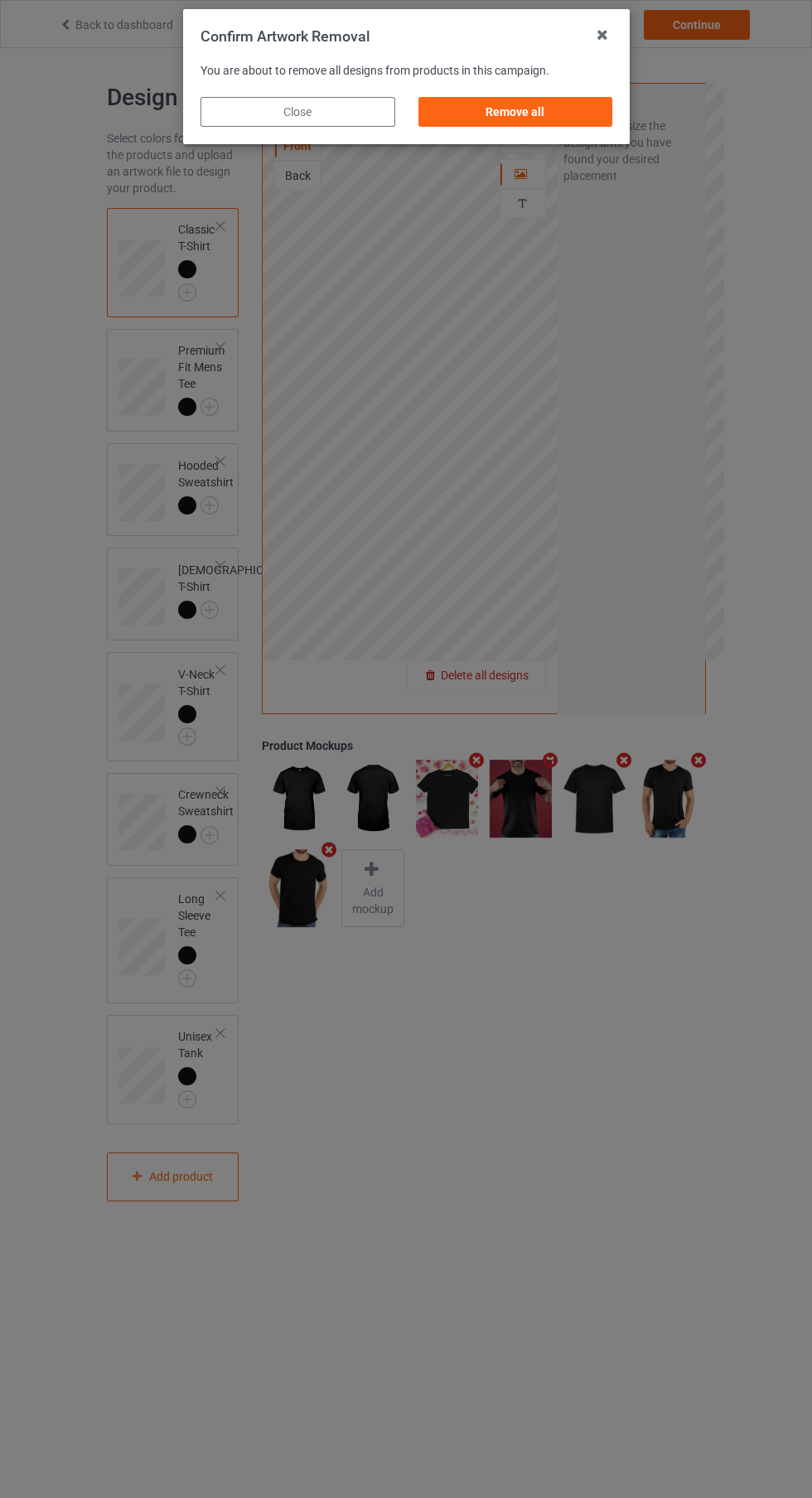
click at [552, 116] on div "Remove all" at bounding box center [515, 112] width 195 height 29
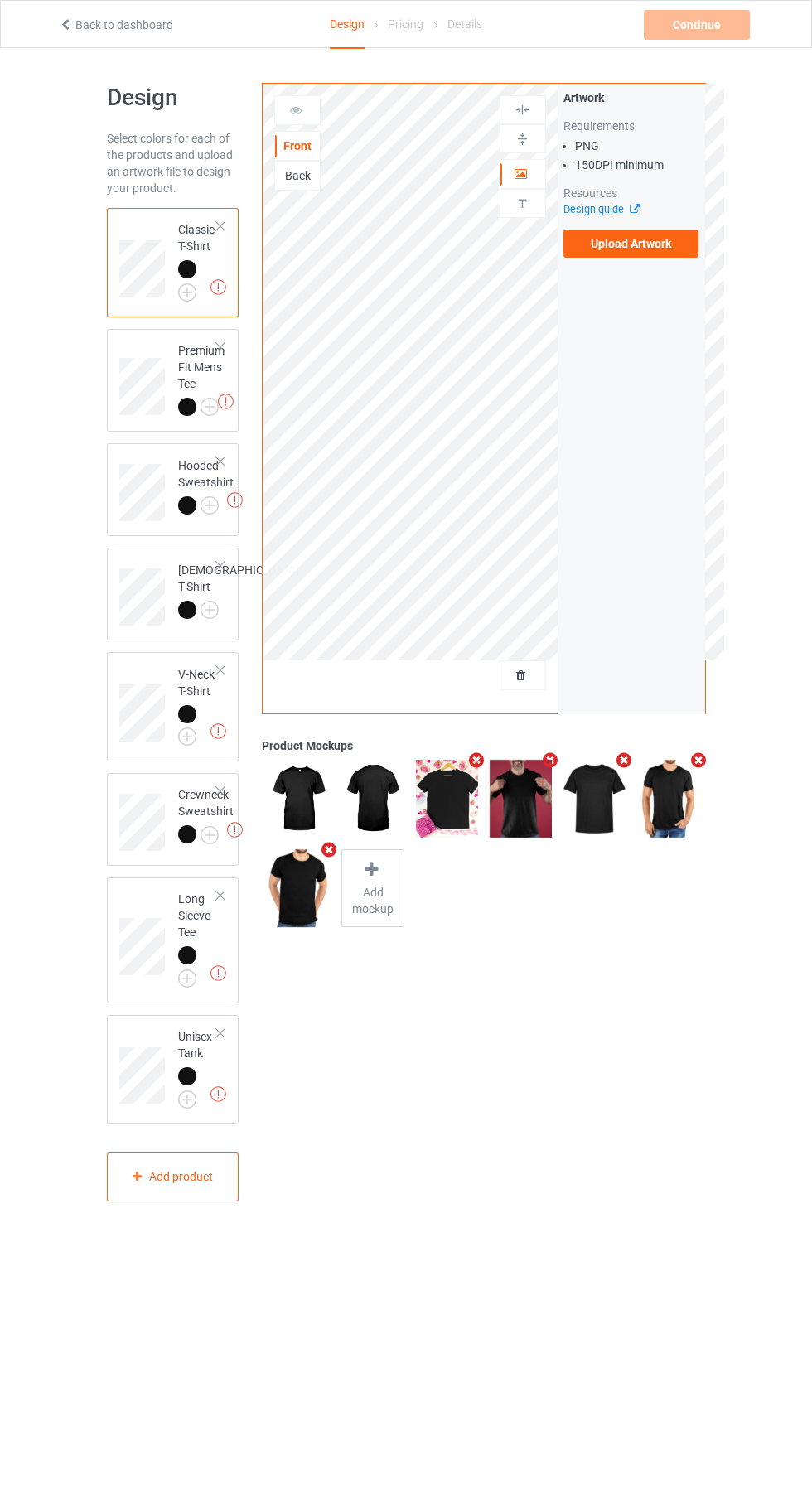
click at [666, 250] on label "Upload Artwork" at bounding box center [631, 244] width 136 height 28
click at [0, 0] on input "Upload Artwork" at bounding box center [0, 0] width 0 height 0
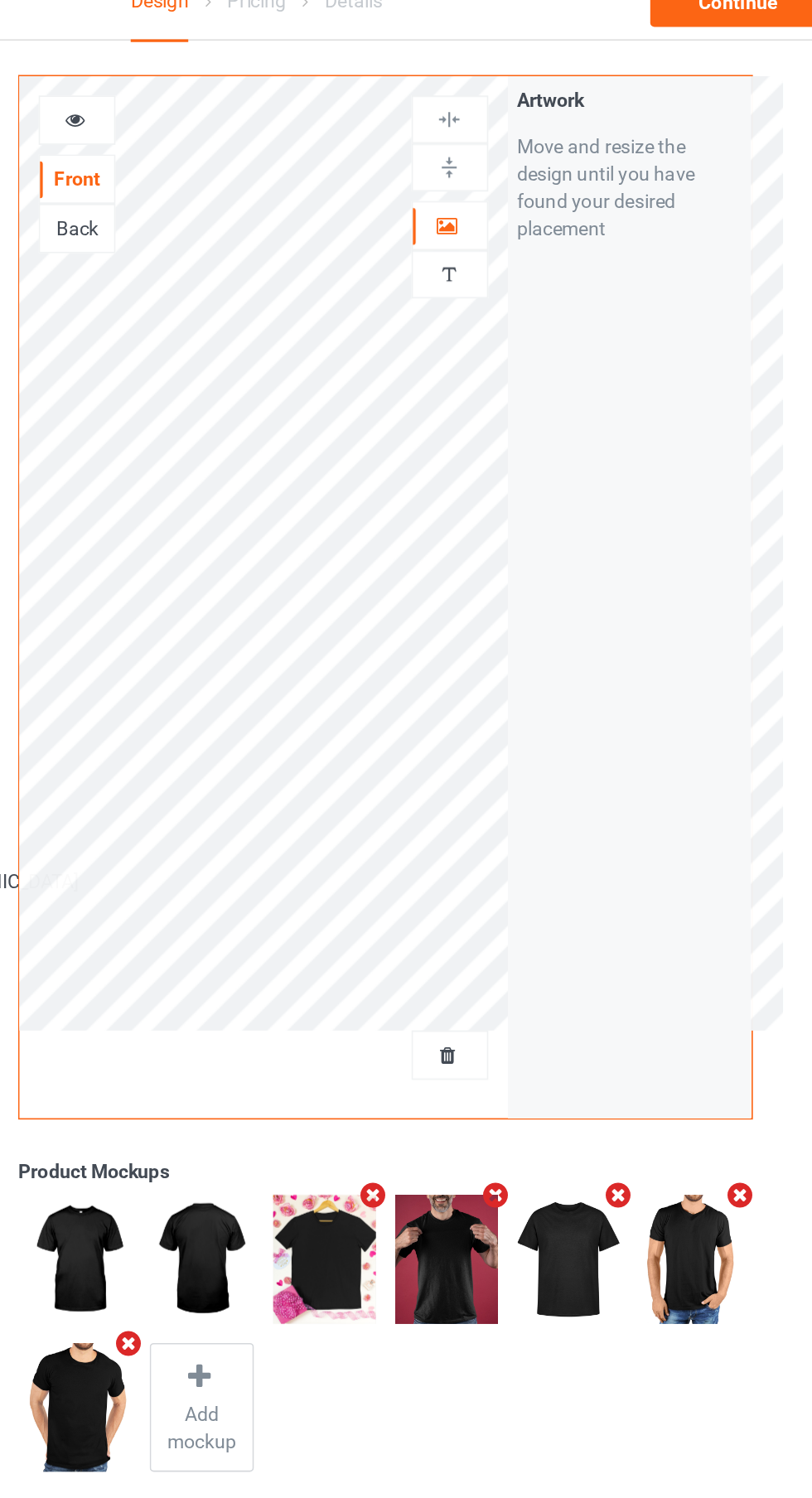
scroll to position [14, 0]
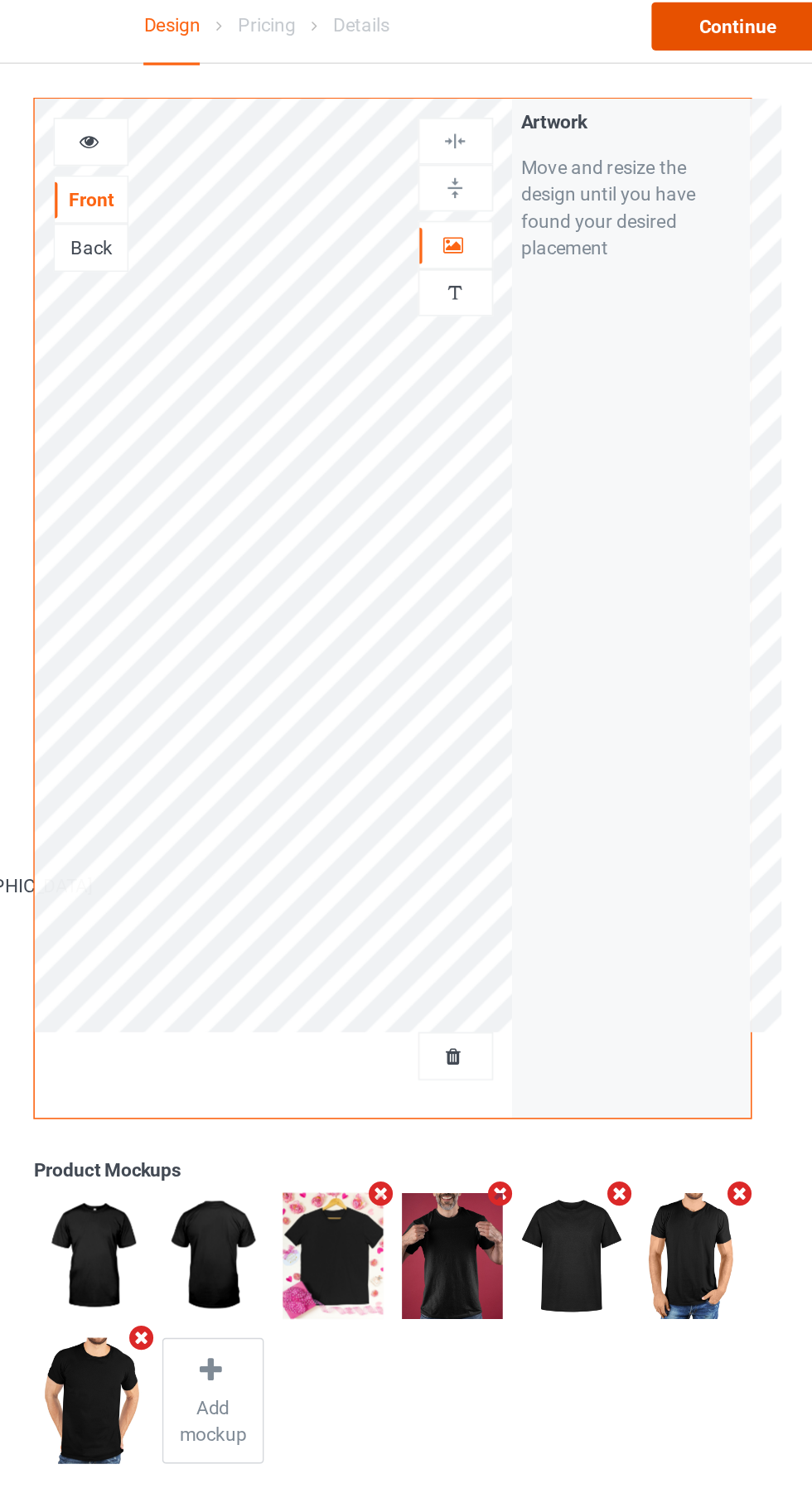
click at [706, 25] on div "Continue" at bounding box center [697, 24] width 106 height 29
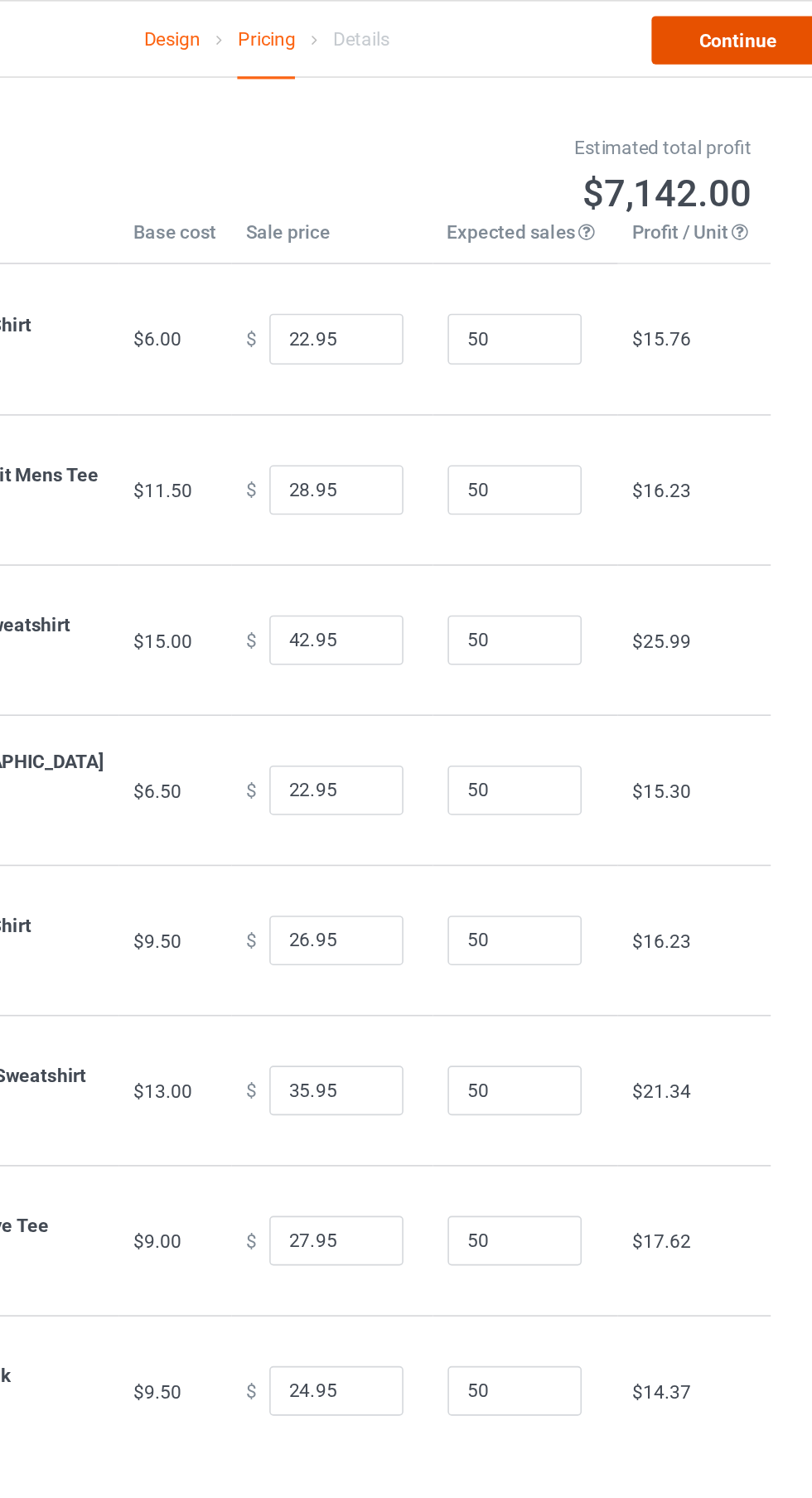
click at [717, 37] on link "Continue" at bounding box center [697, 24] width 106 height 29
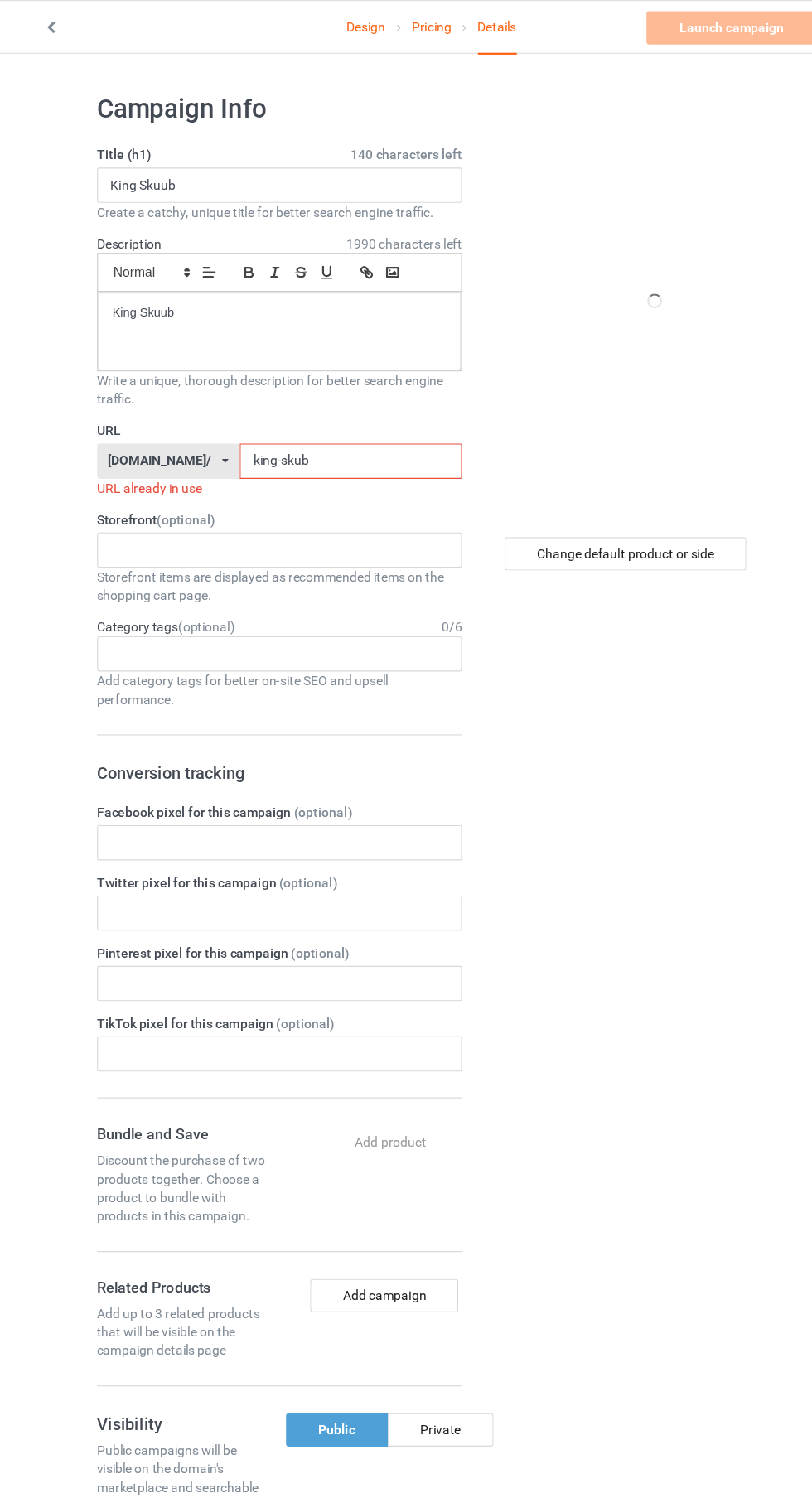
click at [384, 413] on input "king-skub" at bounding box center [334, 413] width 199 height 31
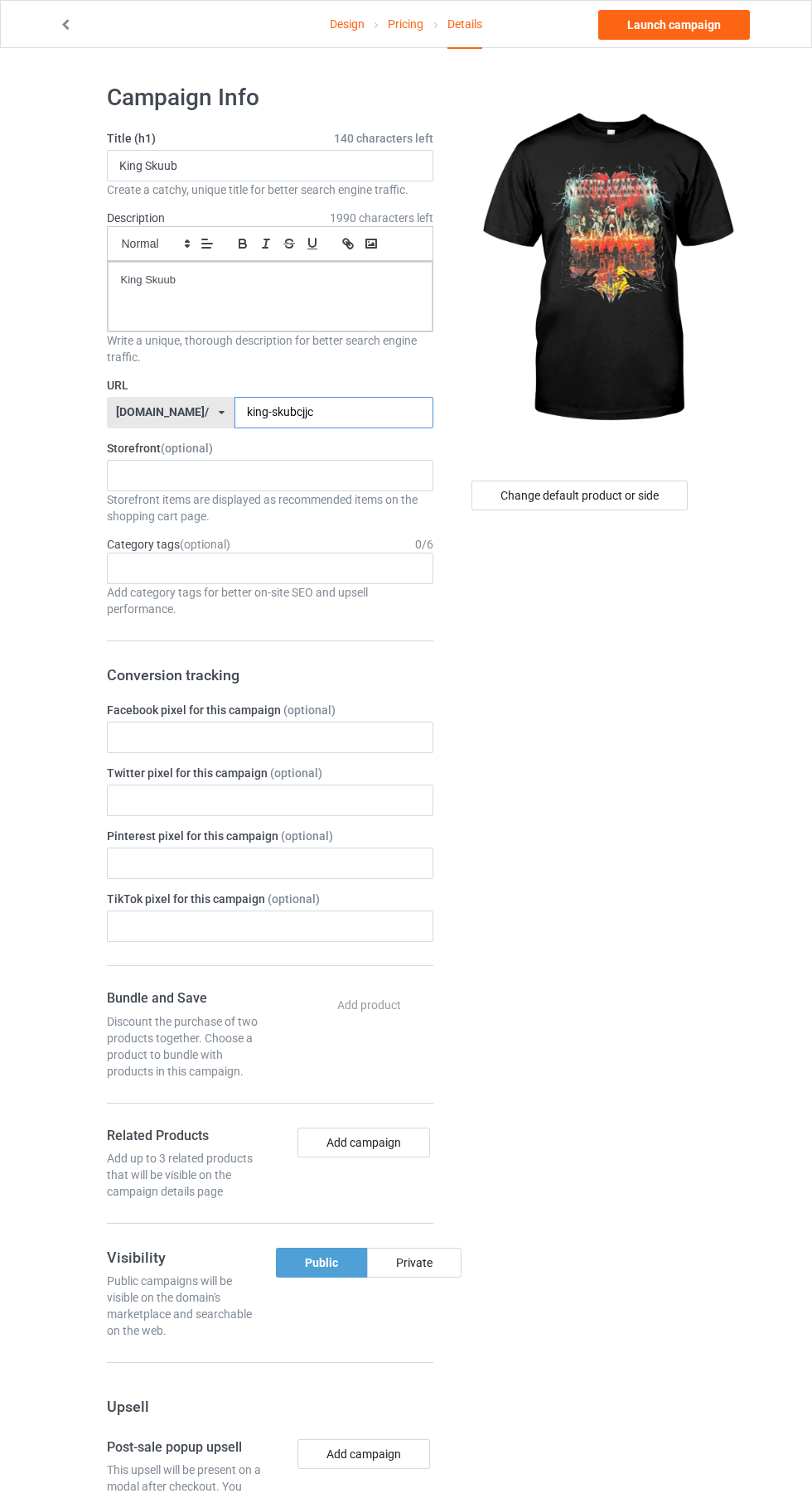
type input "king-skubcjjc"
click at [293, 138] on label "Title (h1) 140 characters left" at bounding box center [270, 138] width 327 height 17
click at [312, 165] on input "King Skuub" at bounding box center [270, 165] width 327 height 31
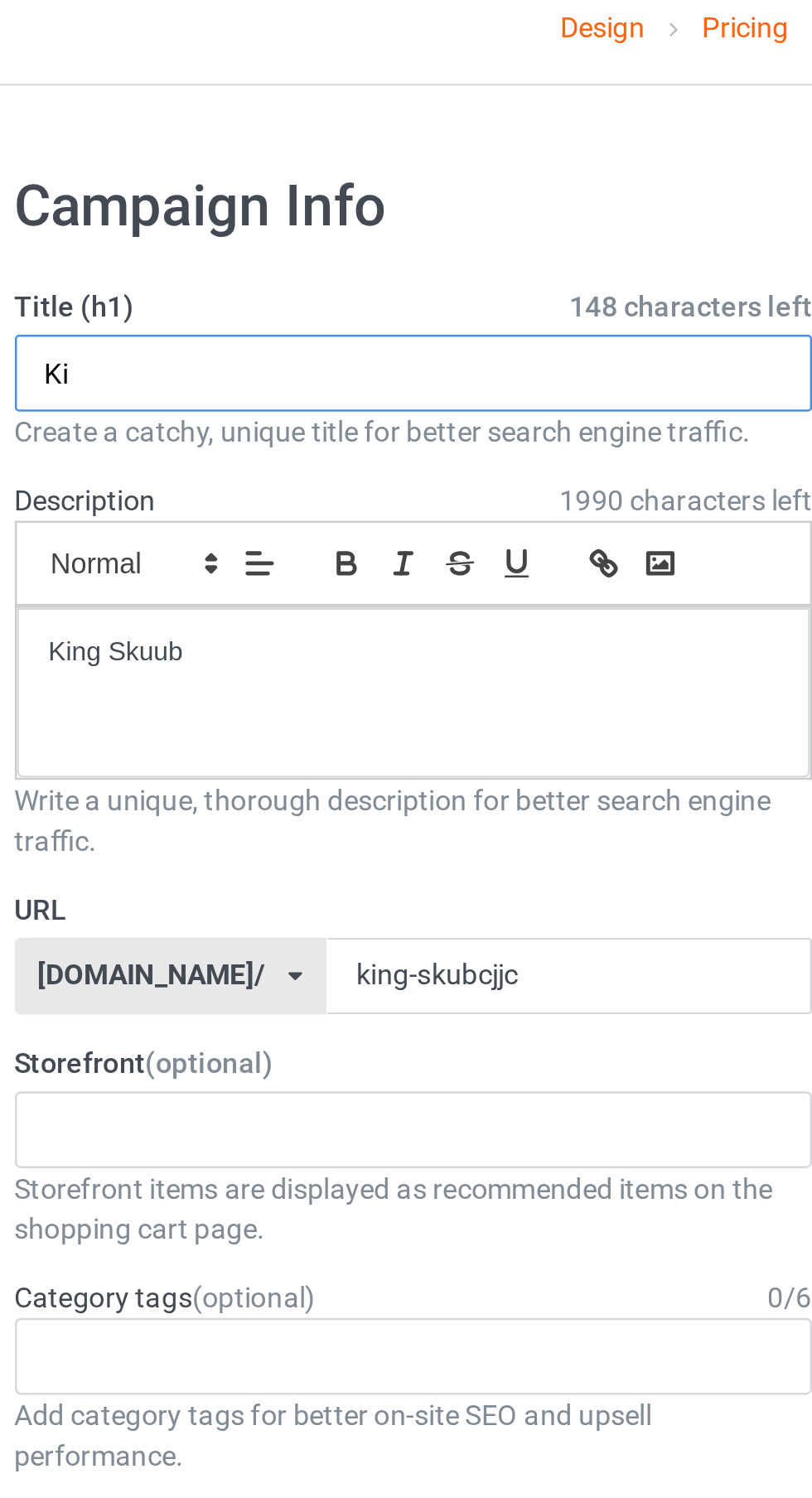
type input "K"
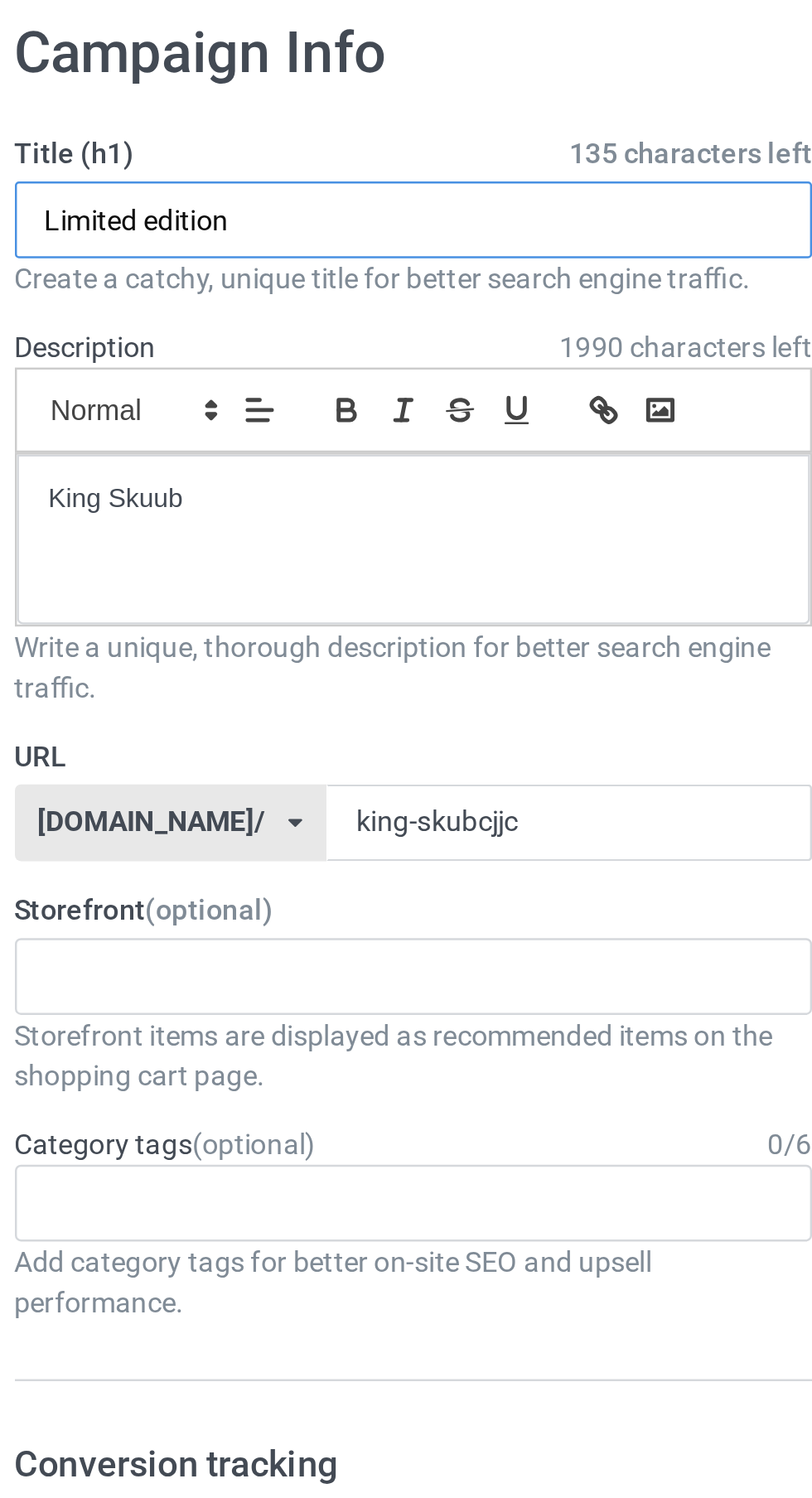
type input "Limited edition"
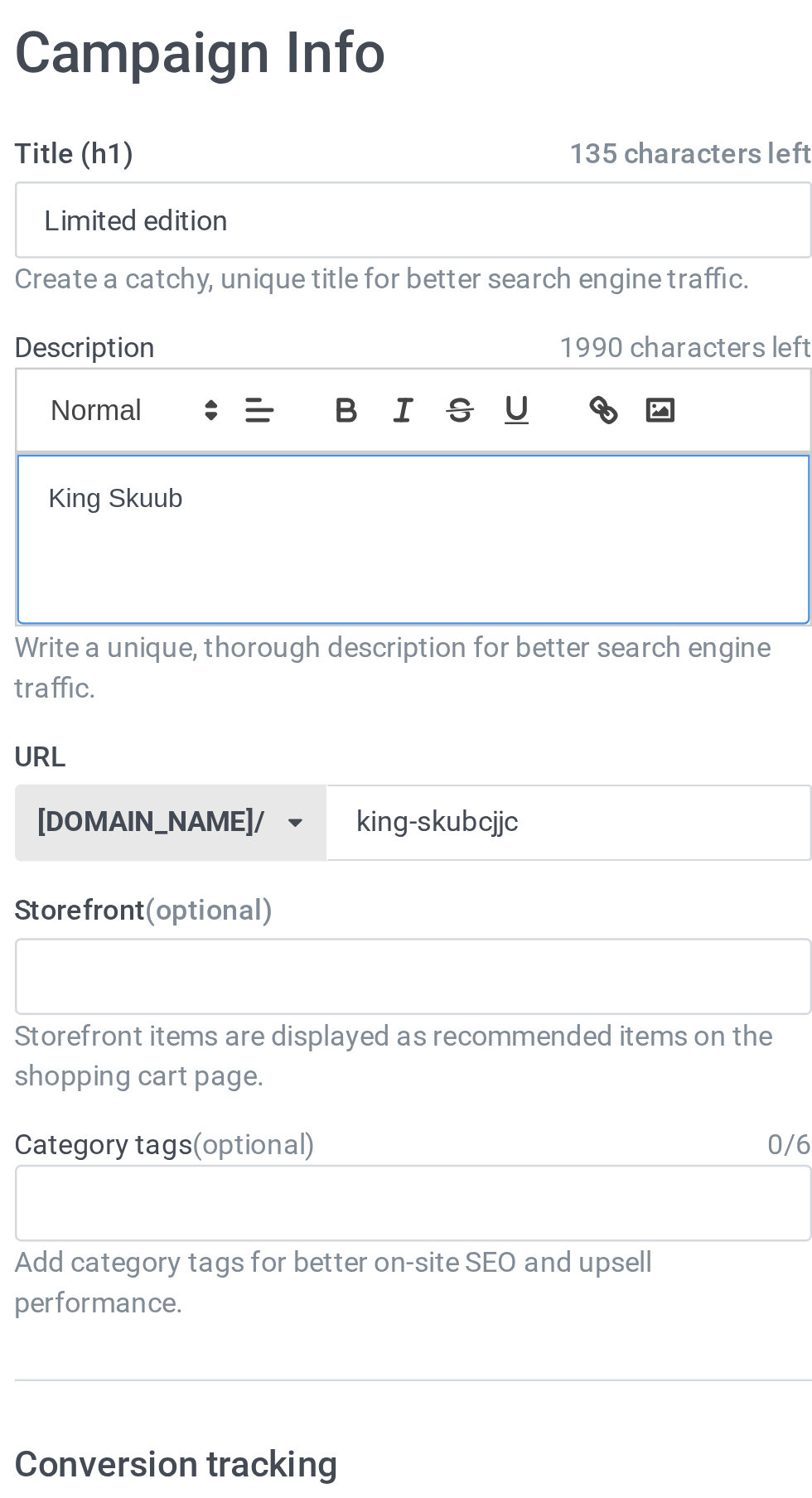
click at [304, 281] on p "King Skuub" at bounding box center [270, 281] width 298 height 16
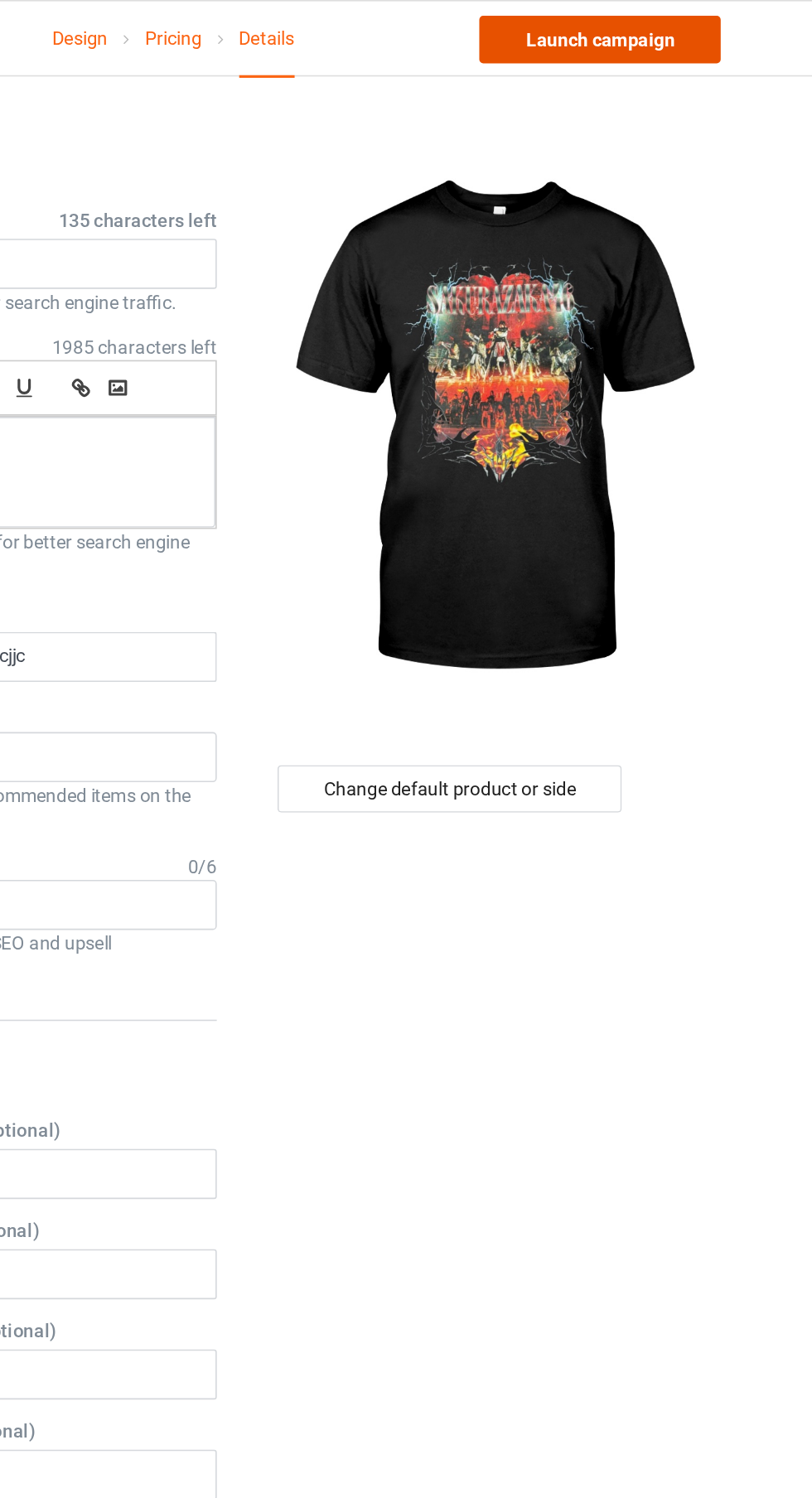
click at [720, 29] on link "Launch campaign" at bounding box center [673, 24] width 152 height 29
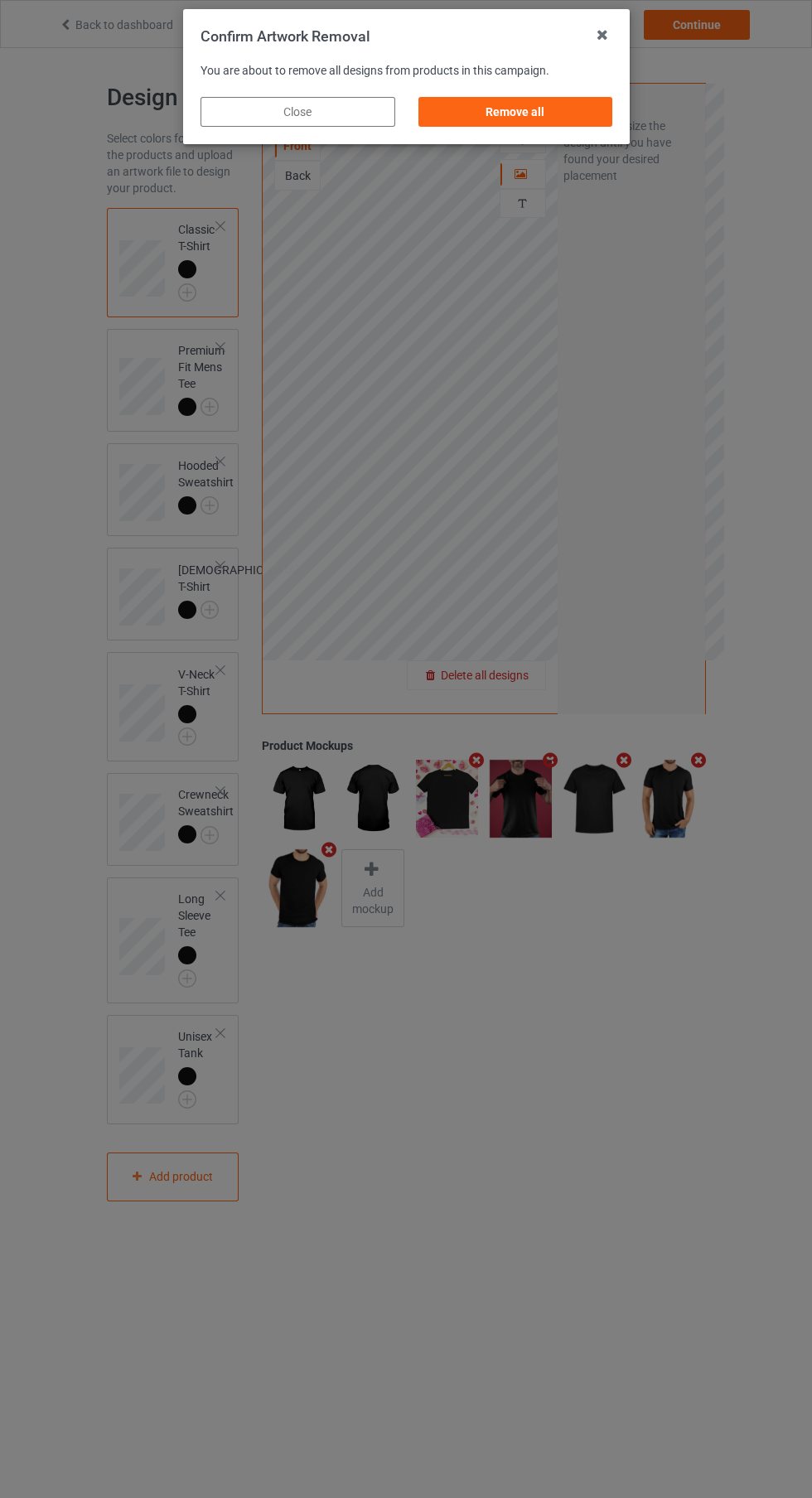
click at [547, 113] on div "Remove all" at bounding box center [515, 112] width 195 height 29
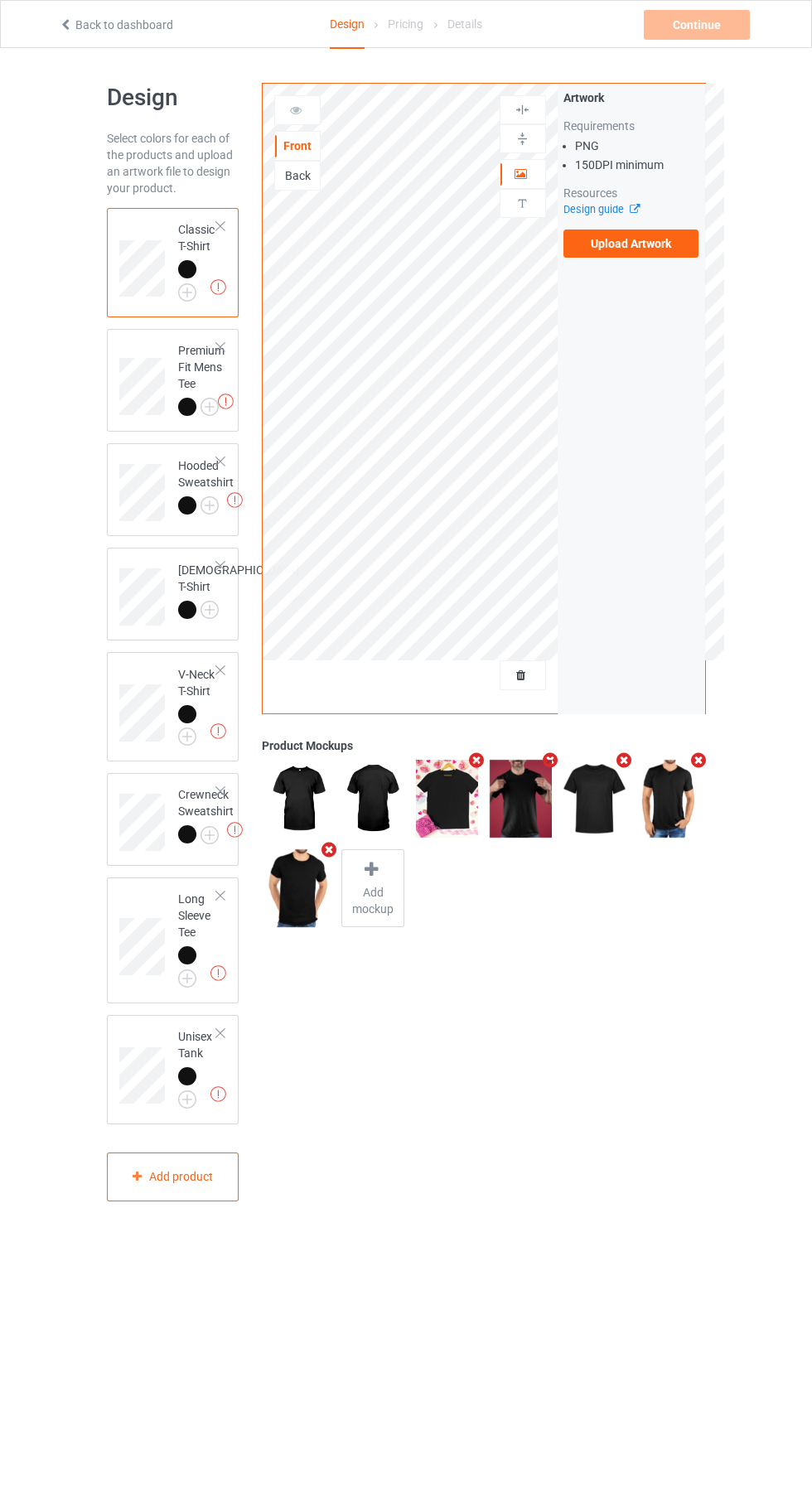
click at [652, 241] on label "Upload Artwork" at bounding box center [631, 244] width 136 height 28
click at [0, 0] on input "Upload Artwork" at bounding box center [0, 0] width 0 height 0
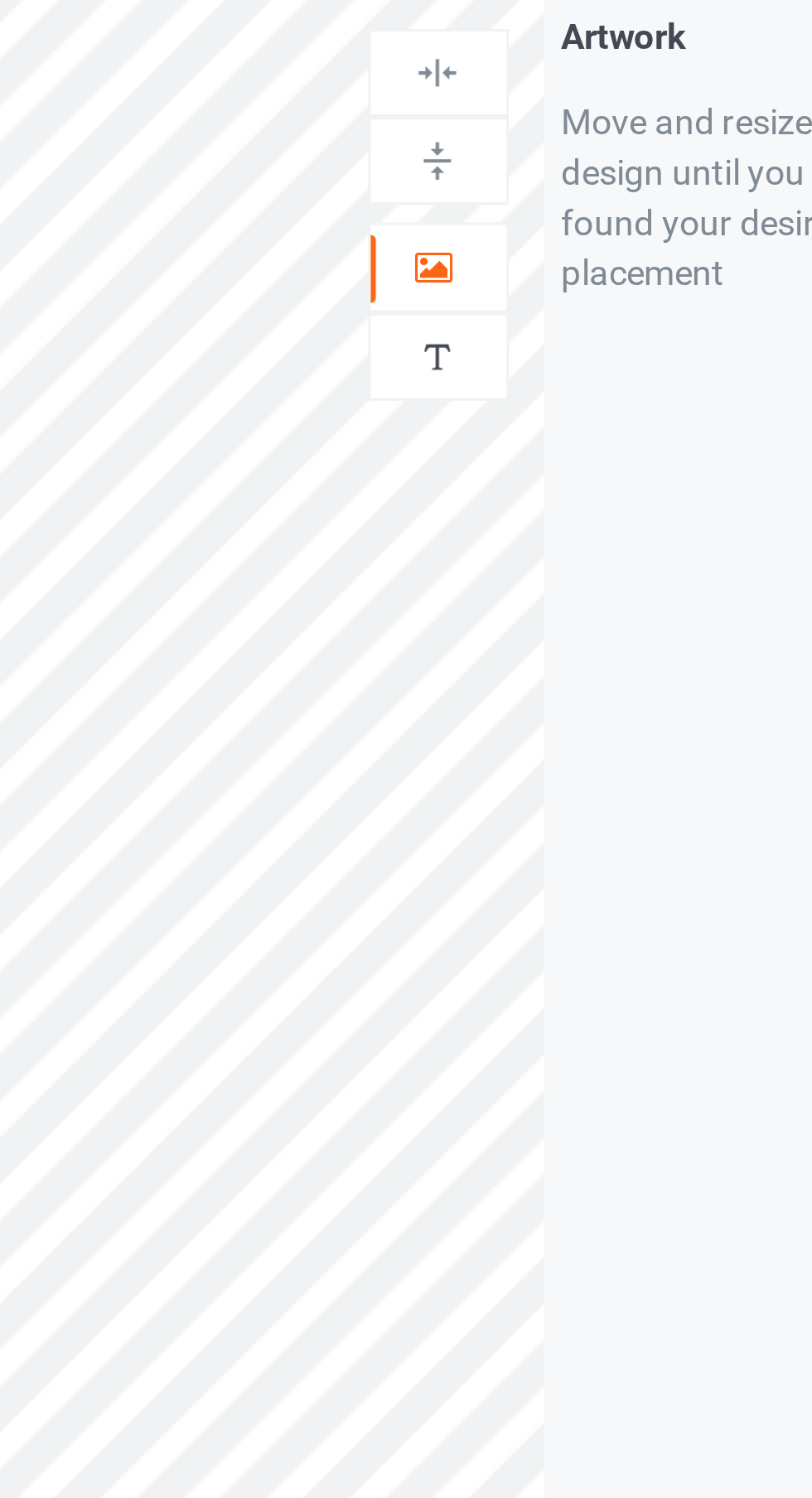
click at [520, 177] on icon at bounding box center [521, 171] width 14 height 12
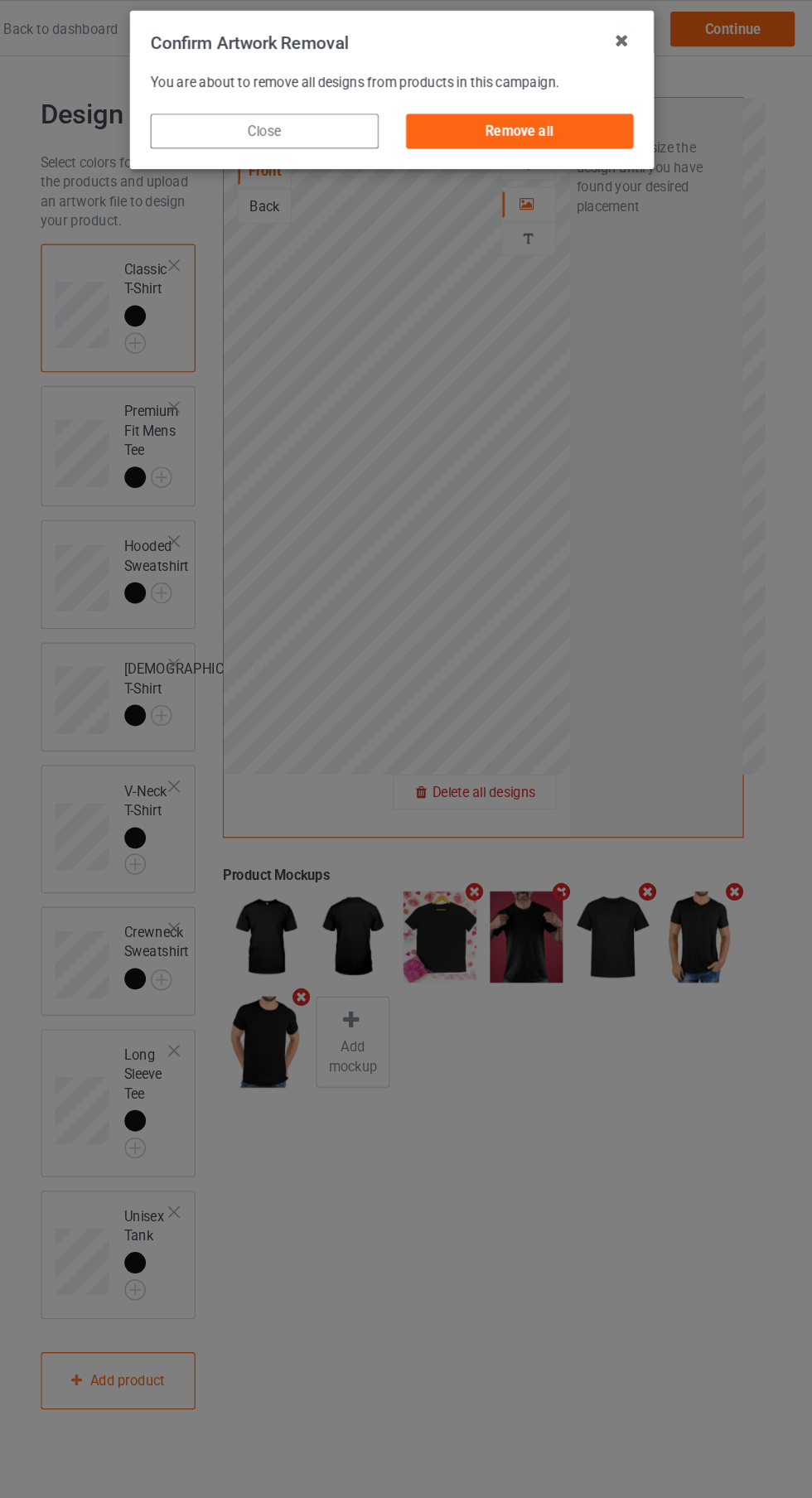
click at [570, 117] on div "Remove all" at bounding box center [515, 112] width 195 height 29
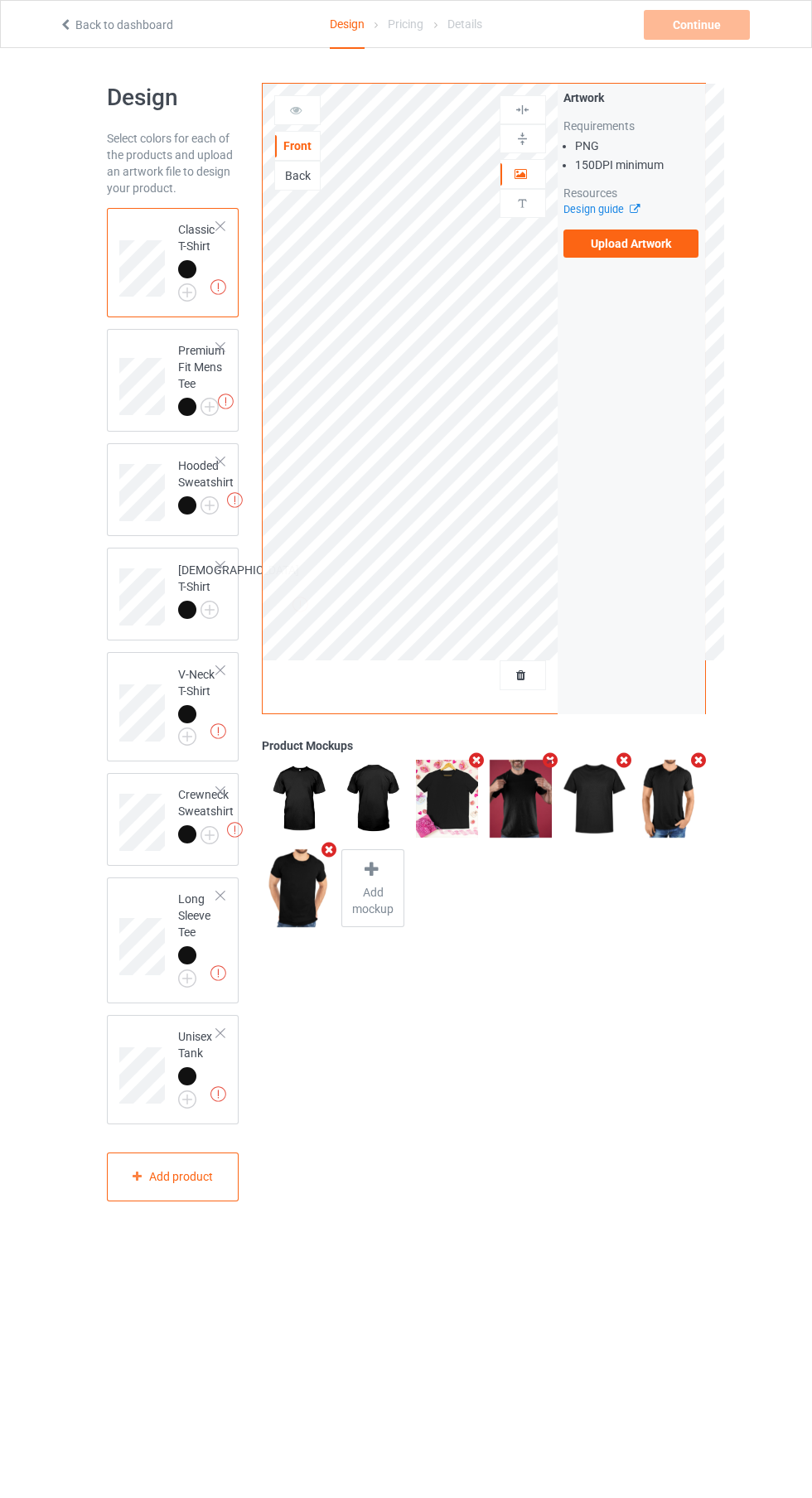
click at [306, 179] on div "Back" at bounding box center [297, 175] width 45 height 17
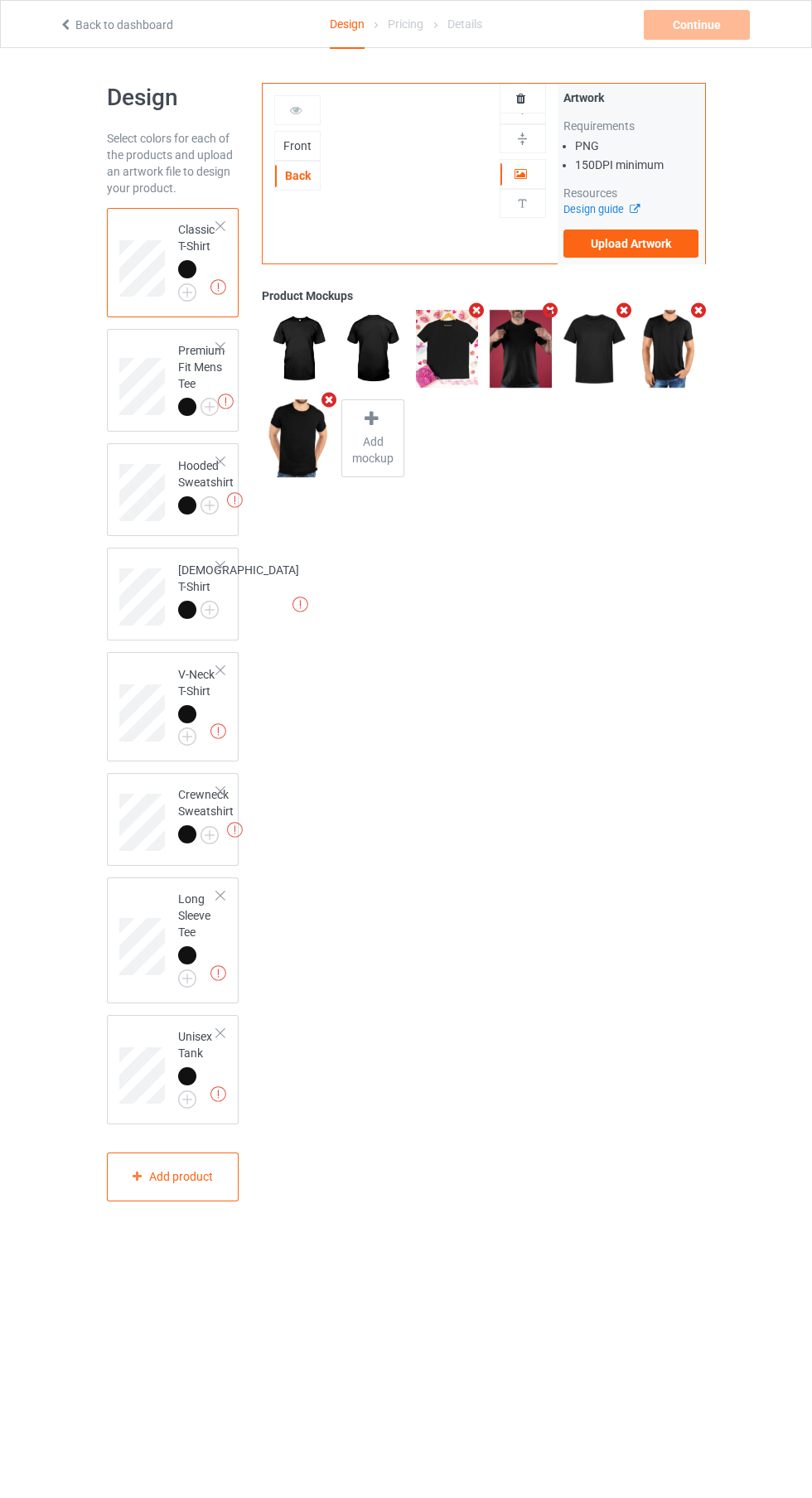
click at [651, 250] on label "Upload Artwork" at bounding box center [631, 244] width 136 height 28
click at [0, 0] on input "Upload Artwork" at bounding box center [0, 0] width 0 height 0
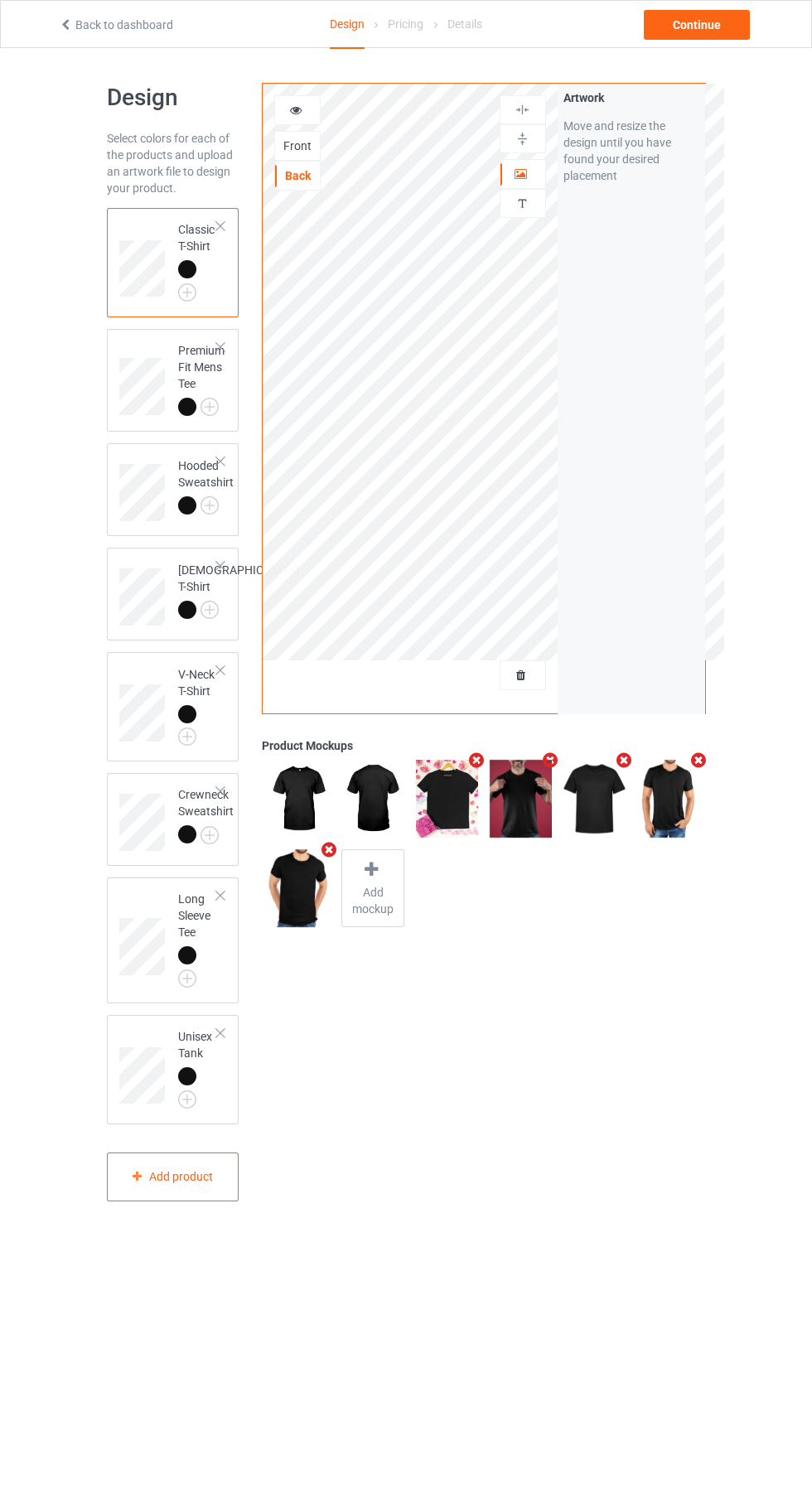
click at [304, 148] on div "Front" at bounding box center [297, 146] width 45 height 17
click at [654, 252] on label "Upload Artwork" at bounding box center [631, 244] width 136 height 28
click at [0, 0] on input "Upload Artwork" at bounding box center [0, 0] width 0 height 0
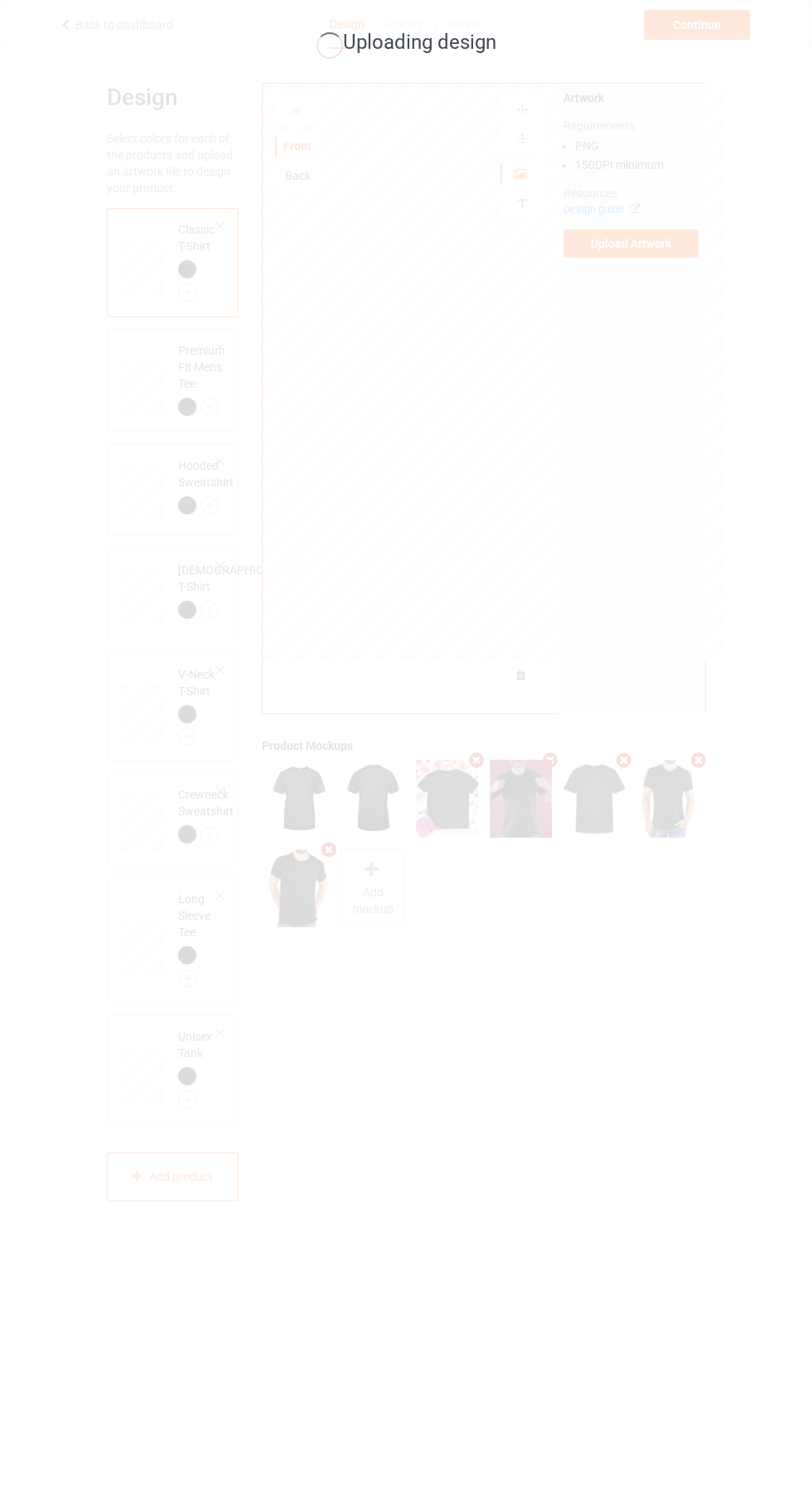
click at [797, 799] on div "Uploading design" at bounding box center [406, 749] width 812 height 1498
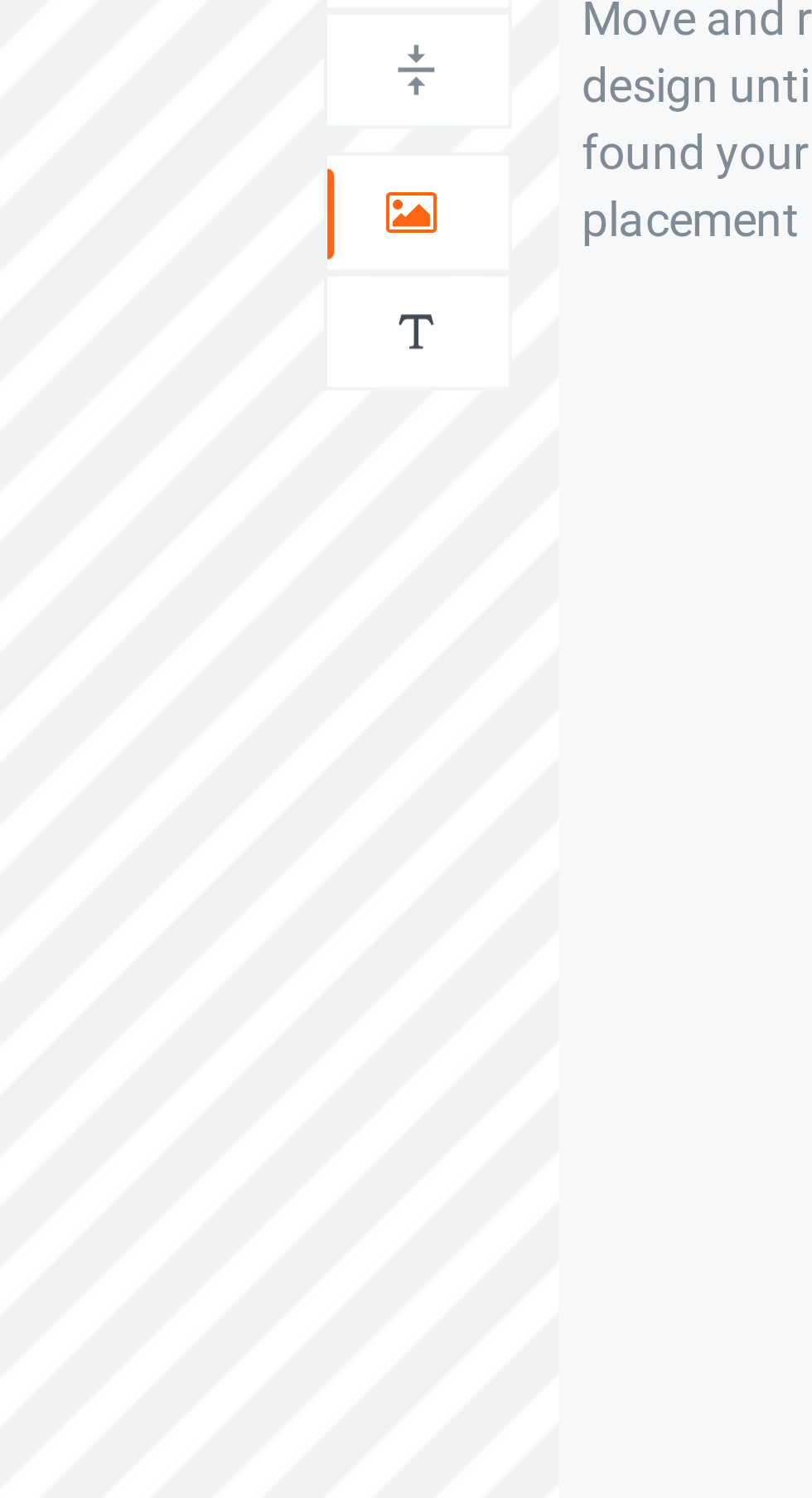
click at [522, 176] on icon at bounding box center [521, 171] width 14 height 12
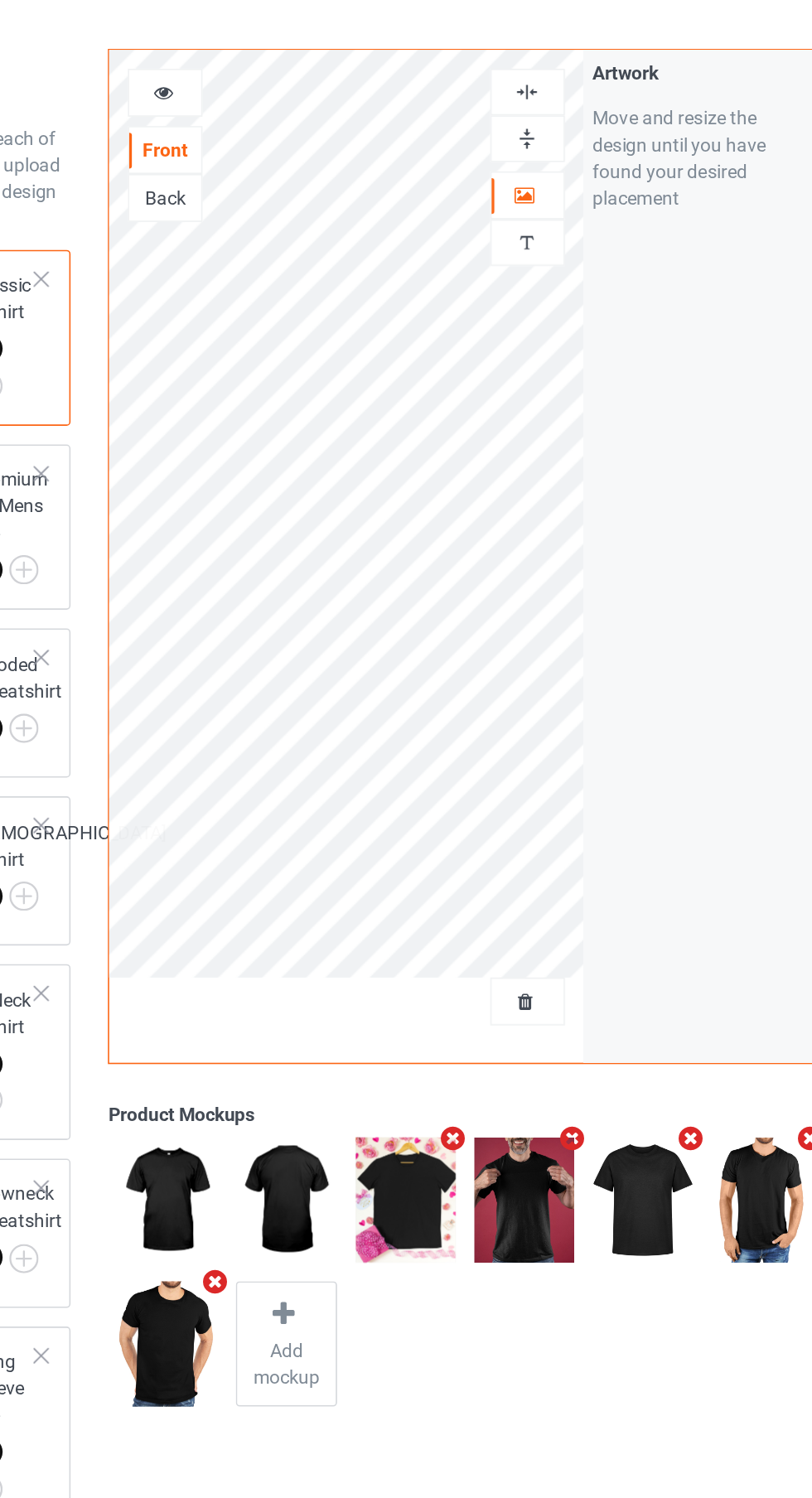
click at [328, 852] on icon "Remove mockup" at bounding box center [328, 849] width 21 height 18
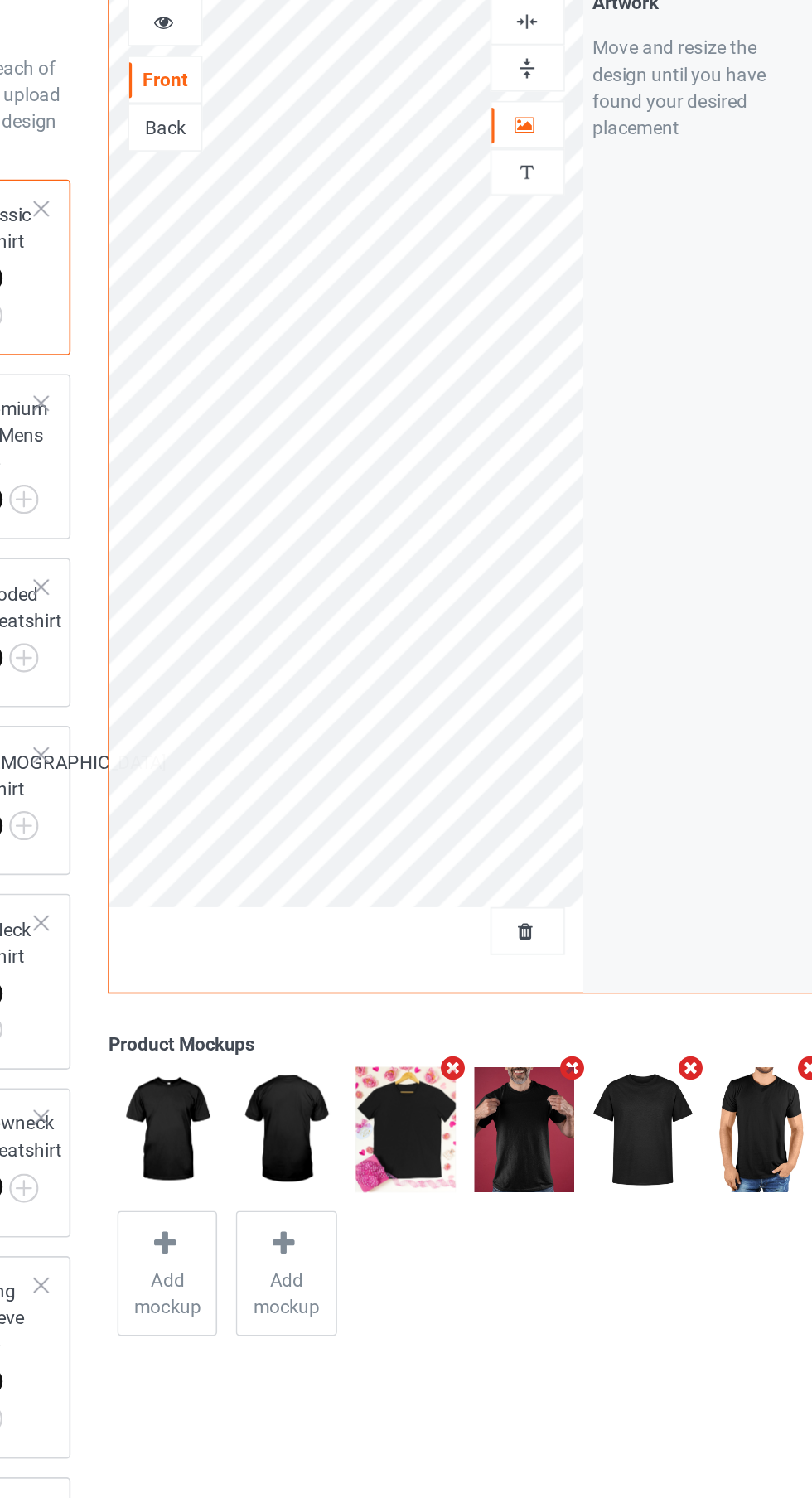
click at [694, 769] on icon "Remove mockup" at bounding box center [698, 760] width 21 height 18
click at [299, 902] on span "Add mockup" at bounding box center [298, 901] width 61 height 33
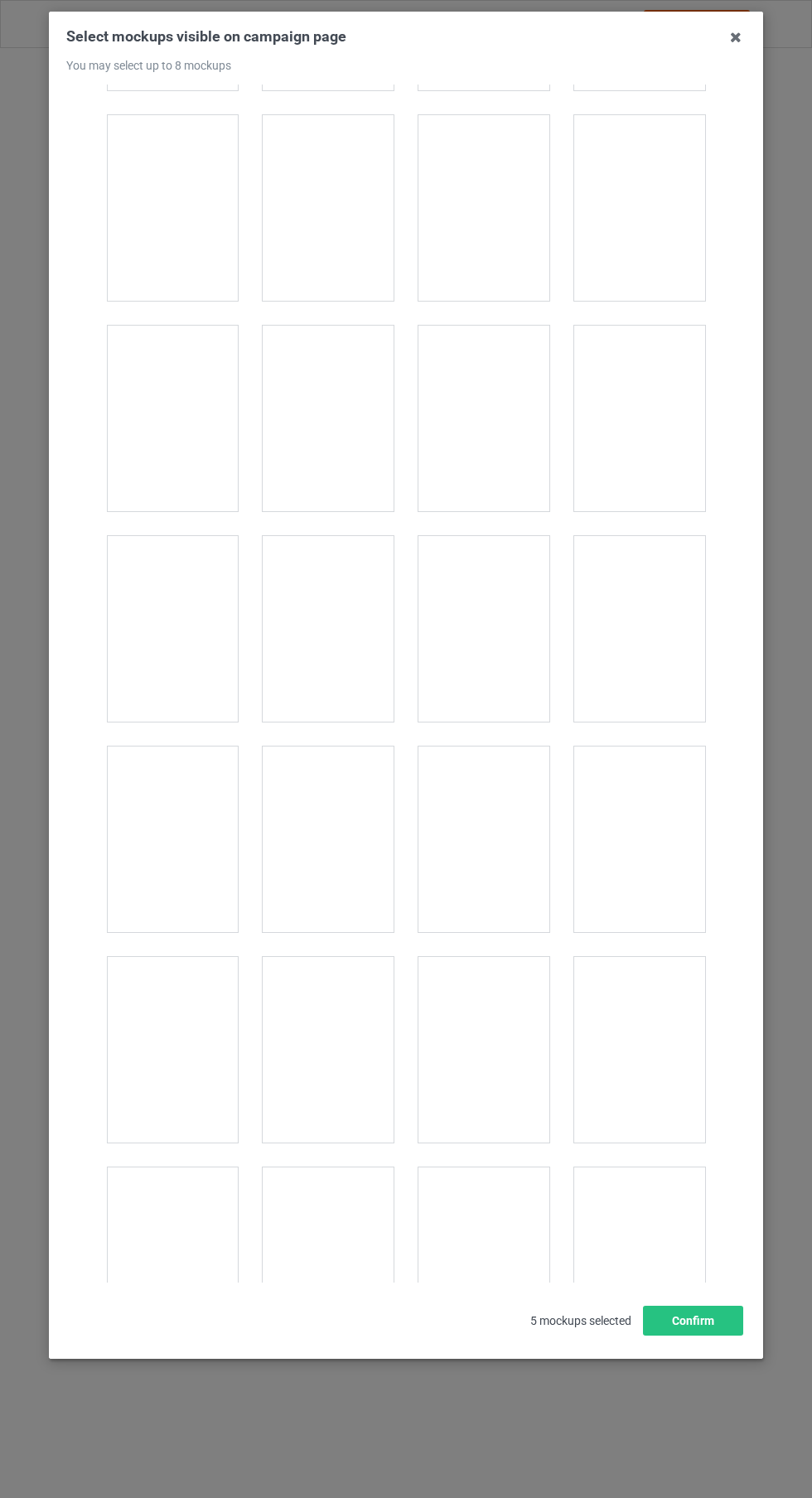
scroll to position [4978, 0]
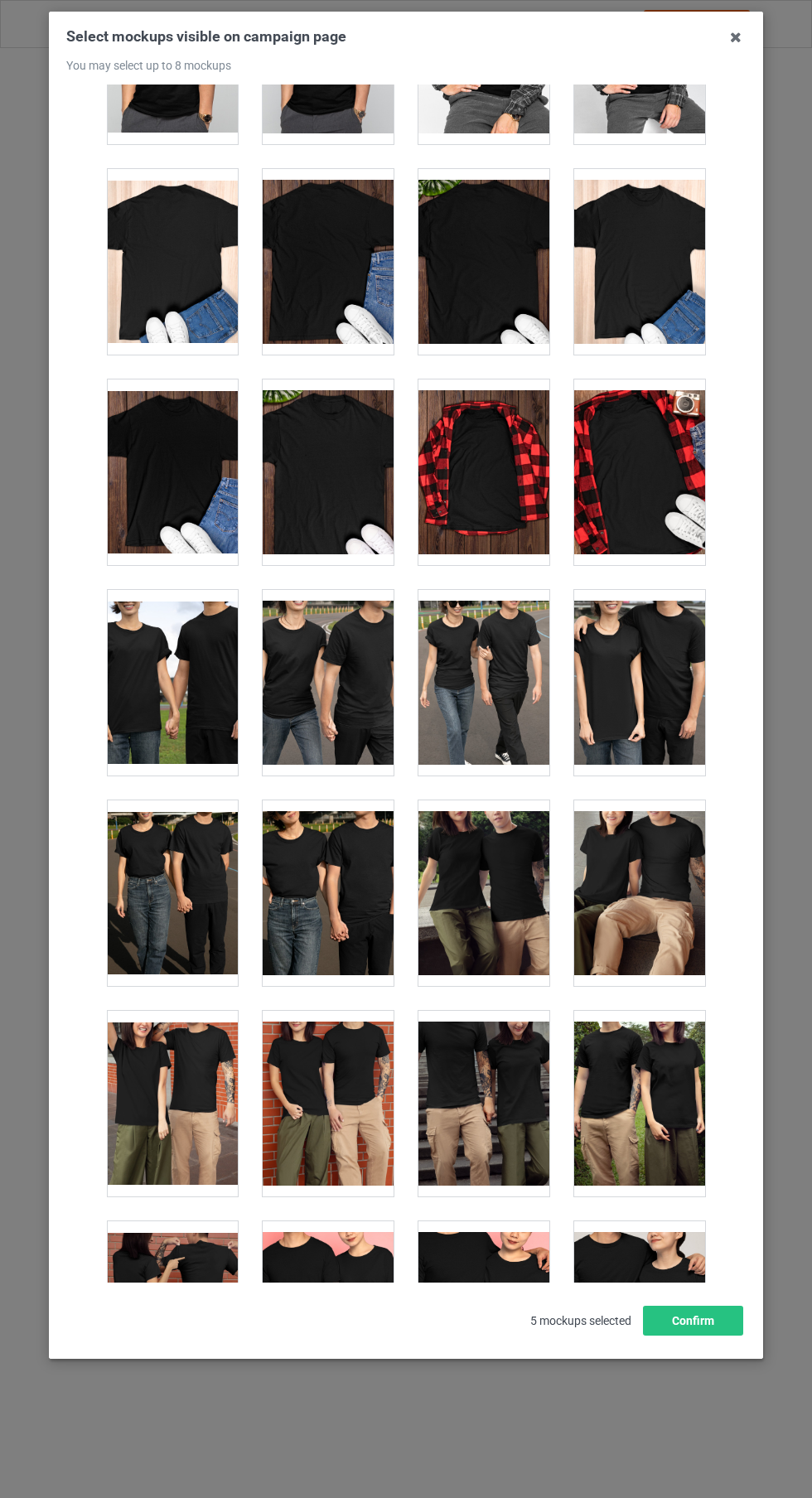
click at [360, 301] on div at bounding box center [328, 262] width 131 height 186
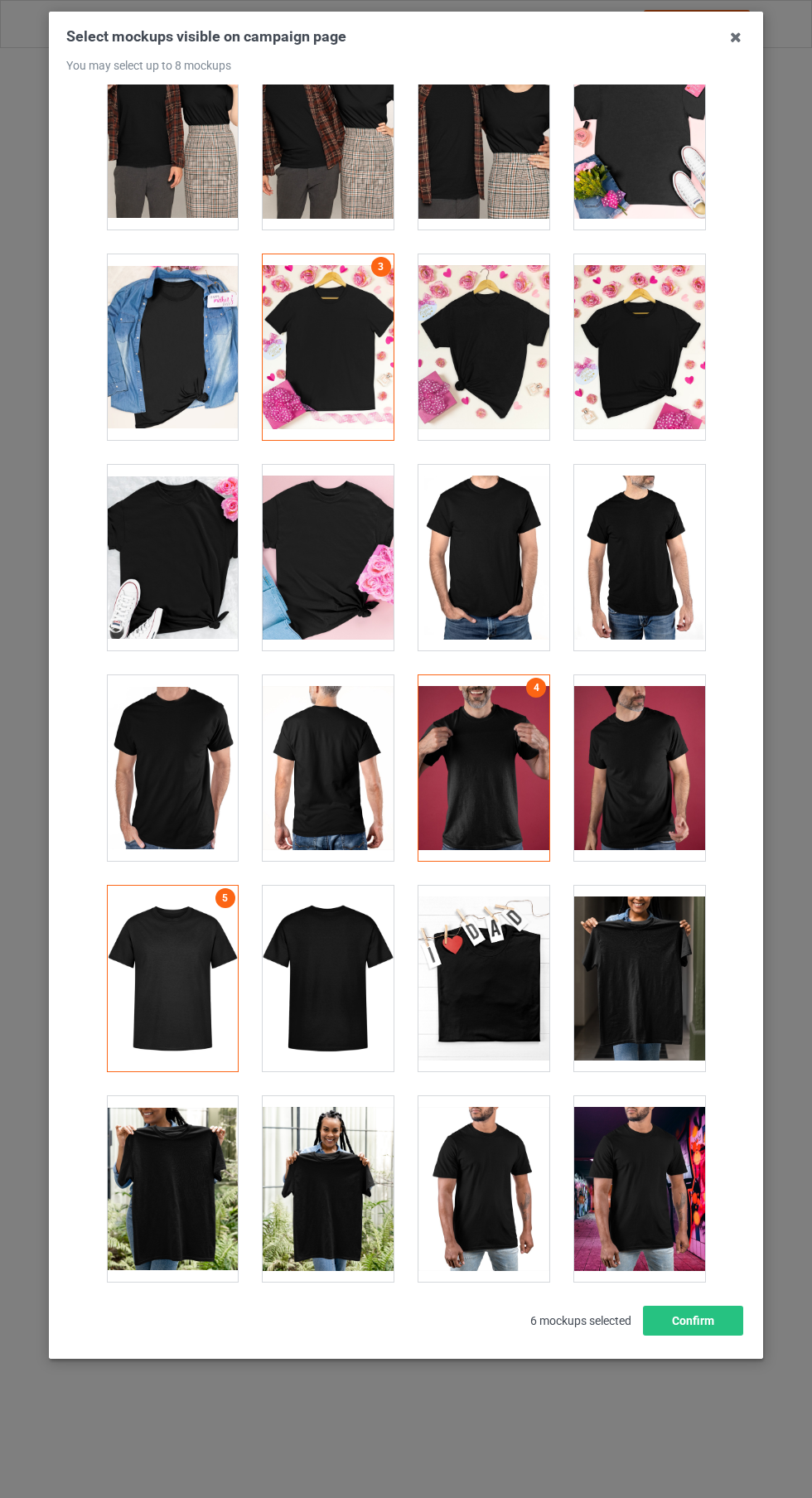
scroll to position [6586, 0]
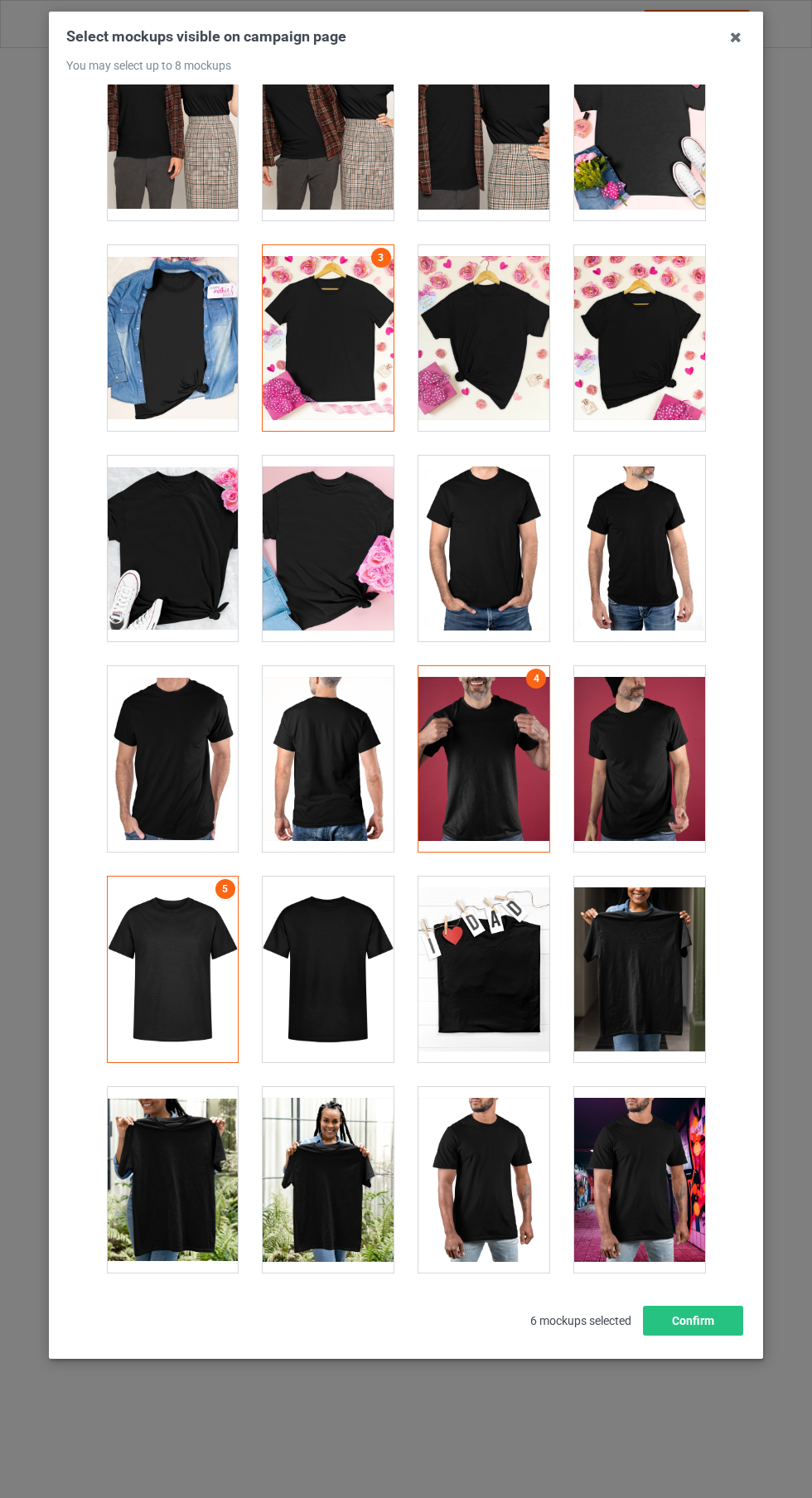
click at [334, 976] on div at bounding box center [328, 970] width 131 height 186
click at [354, 789] on div at bounding box center [328, 759] width 131 height 186
click at [709, 1336] on button "Confirm" at bounding box center [693, 1321] width 100 height 29
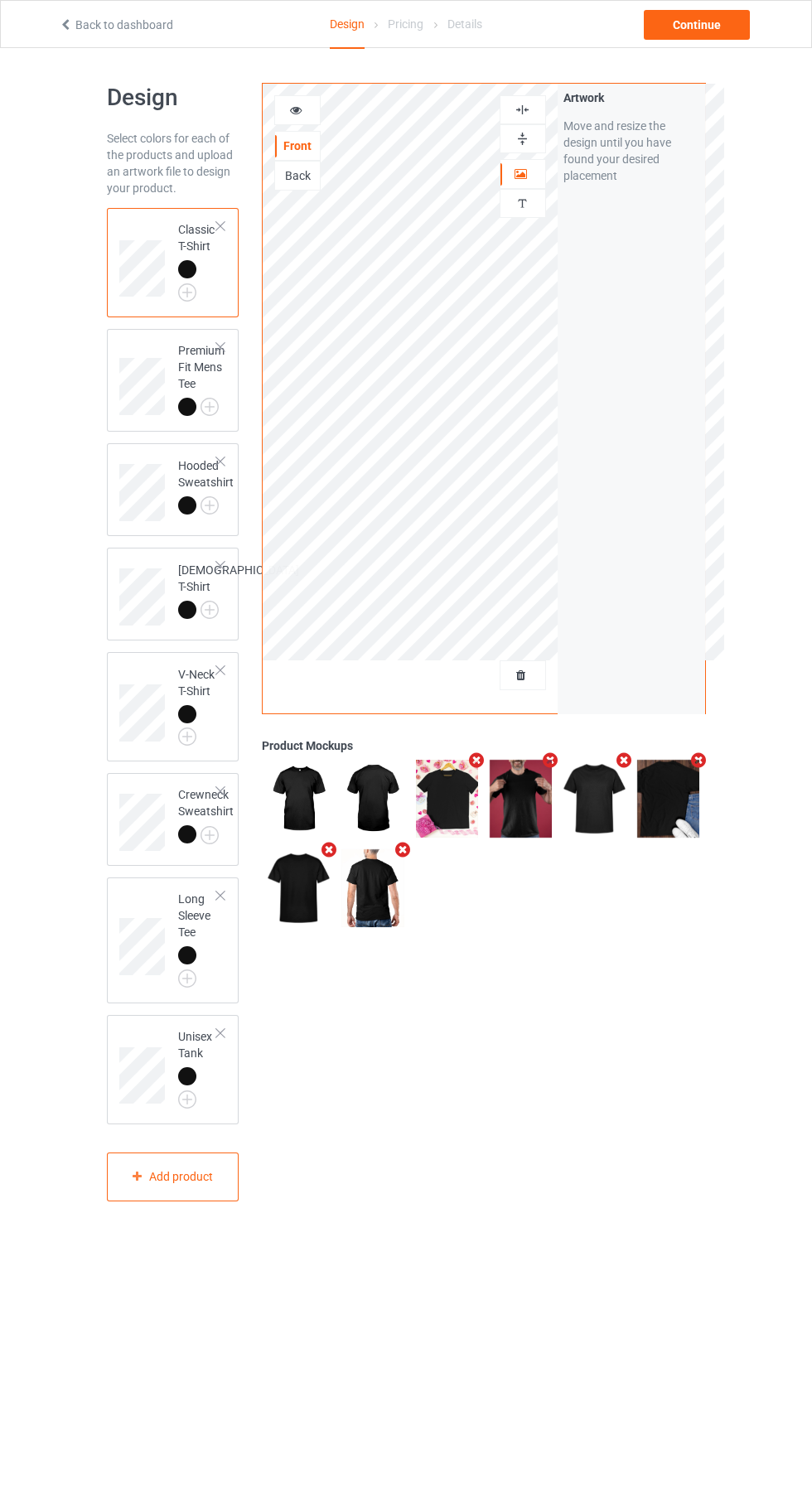
scroll to position [8, 0]
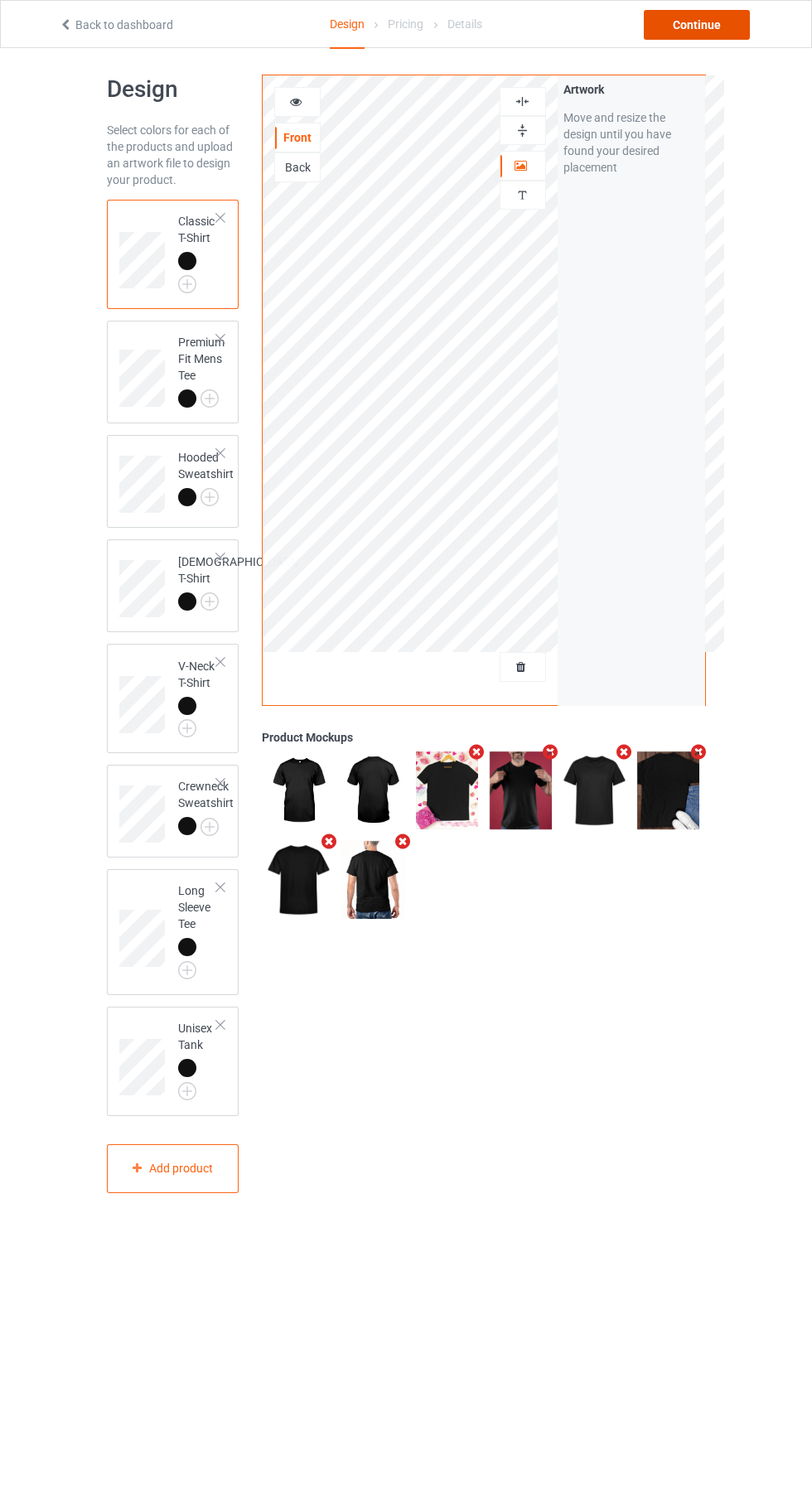
click at [731, 23] on div "Continue" at bounding box center [697, 24] width 106 height 29
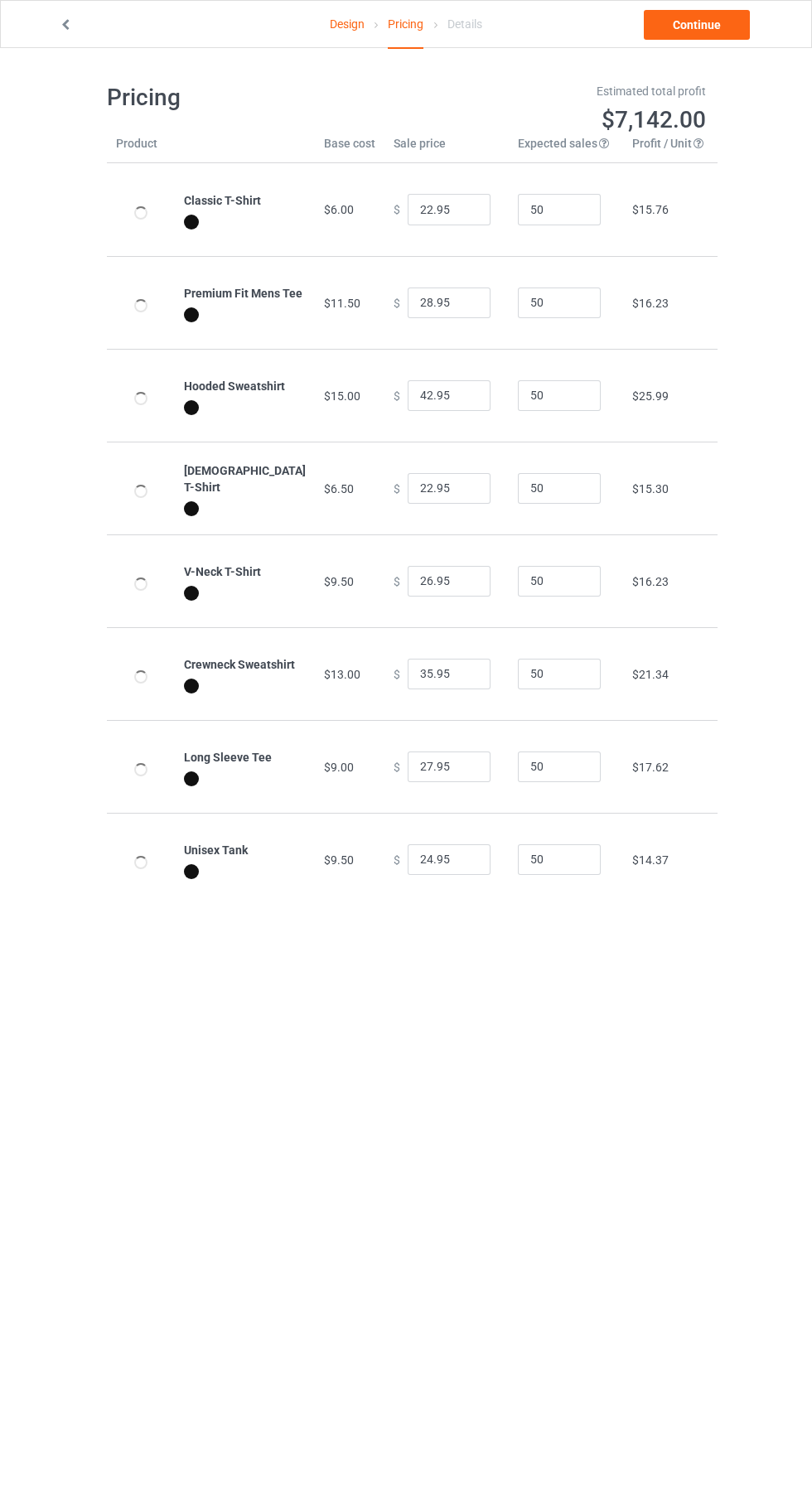
type input "26.95"
type input "32.95"
type input "46.95"
type input "26.95"
type input "30.95"
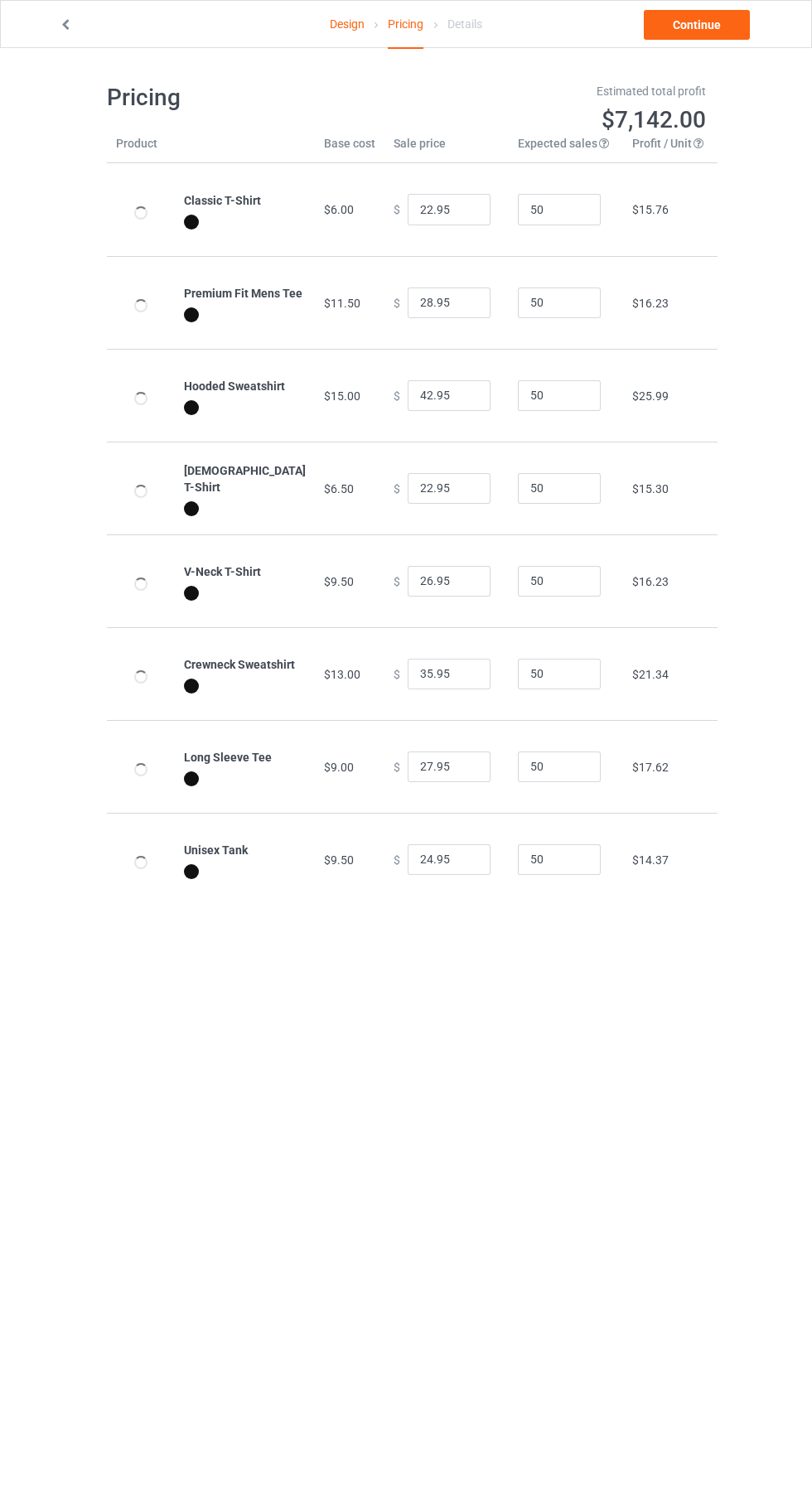
type input "39.95"
type input "31.95"
type input "28.95"
click at [683, 29] on link "Continue" at bounding box center [697, 24] width 106 height 29
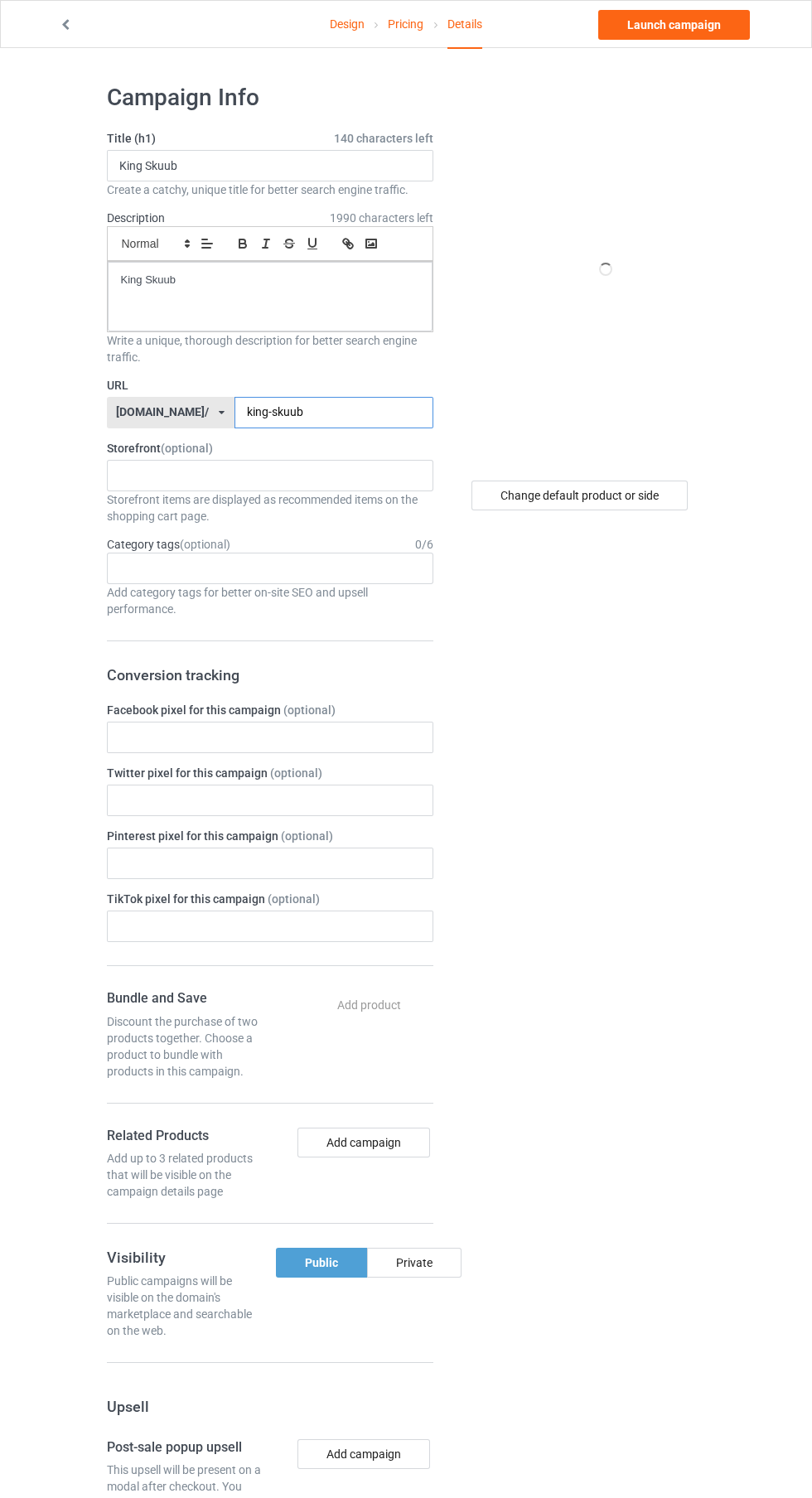
click at [383, 413] on input "king-skuub" at bounding box center [334, 413] width 199 height 31
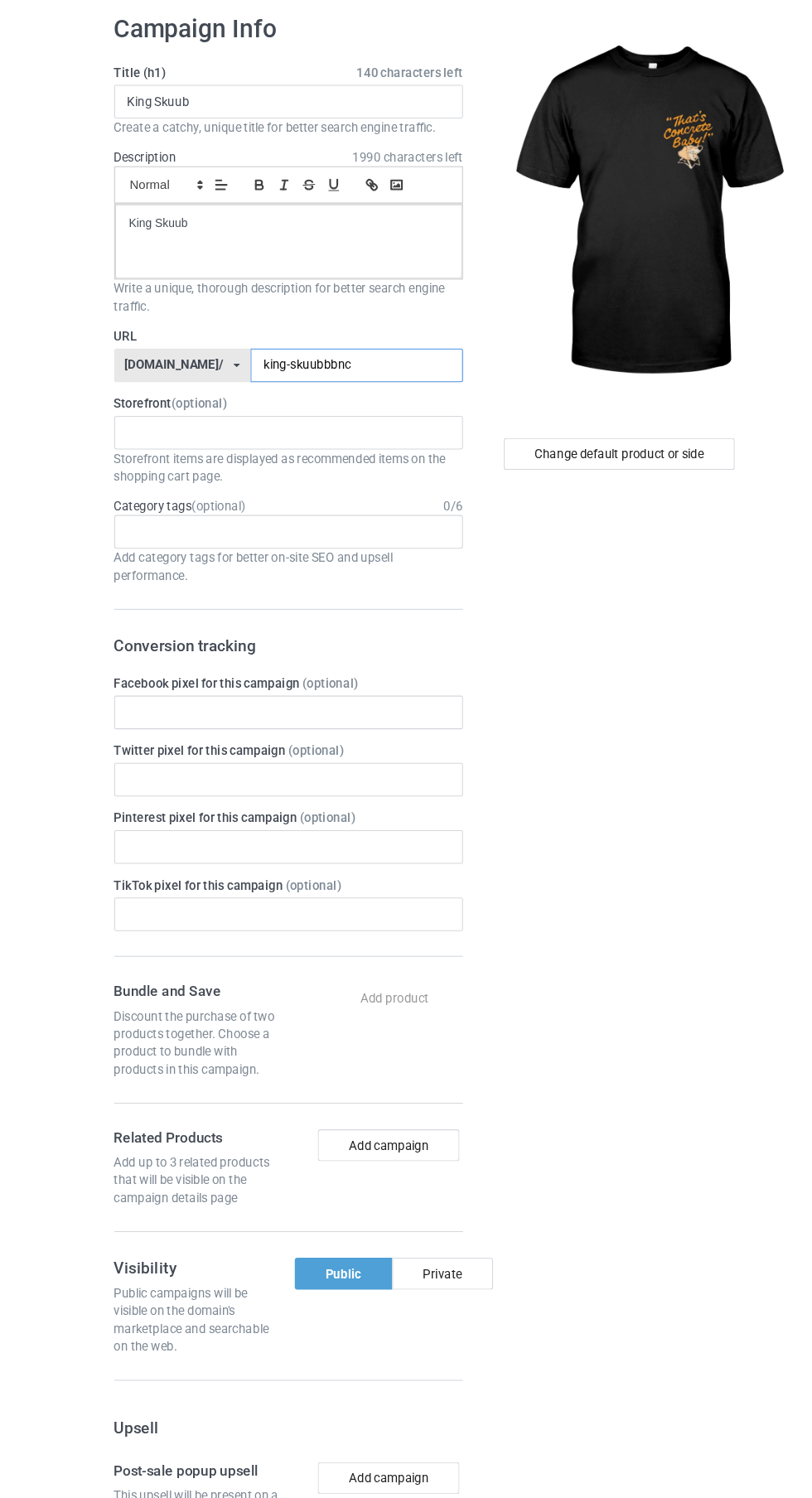
type input "king-skuubbbnc"
click at [296, 172] on input "King Skuub" at bounding box center [270, 165] width 327 height 31
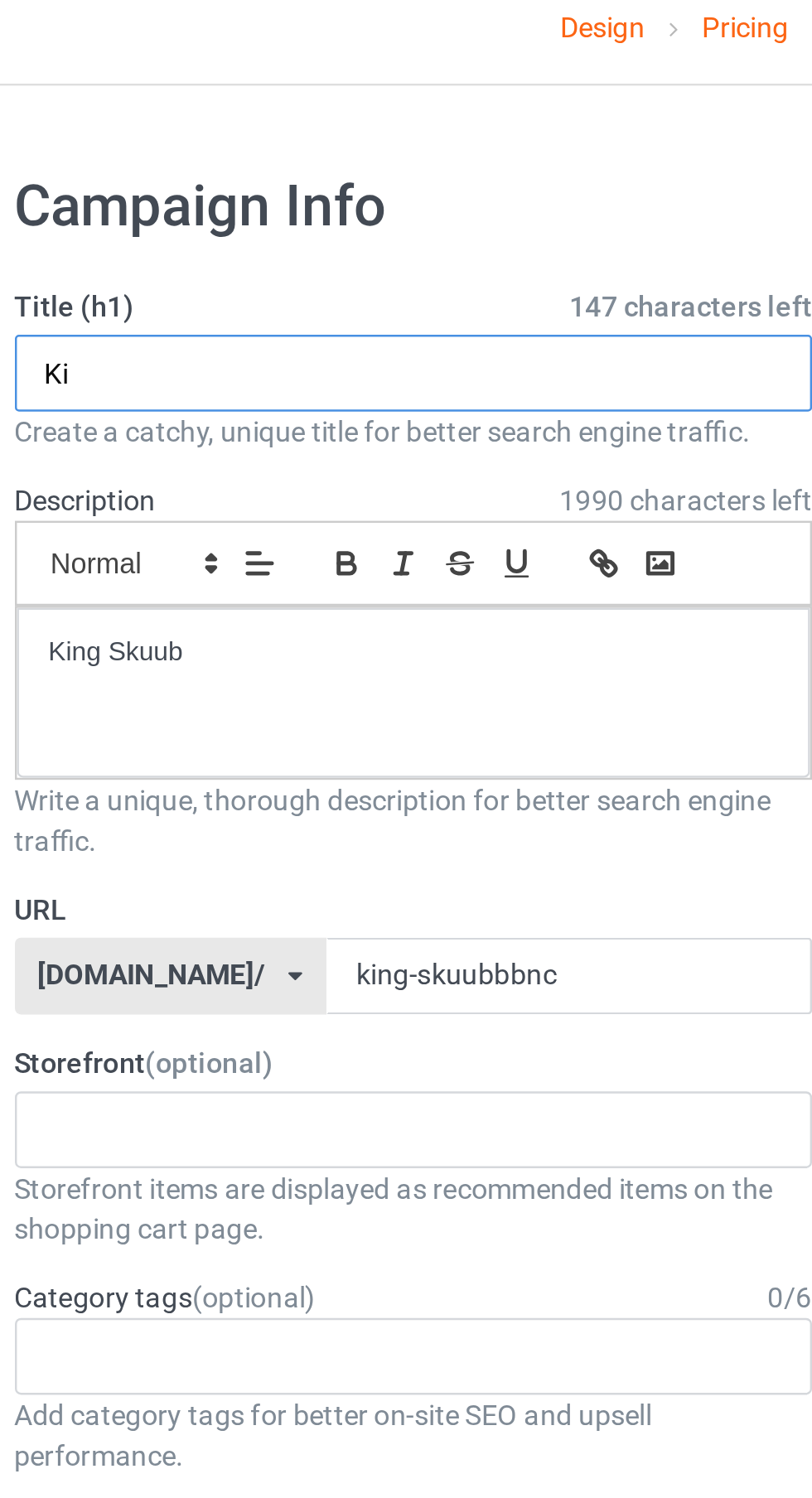
type input "K"
type input "Limited edition"
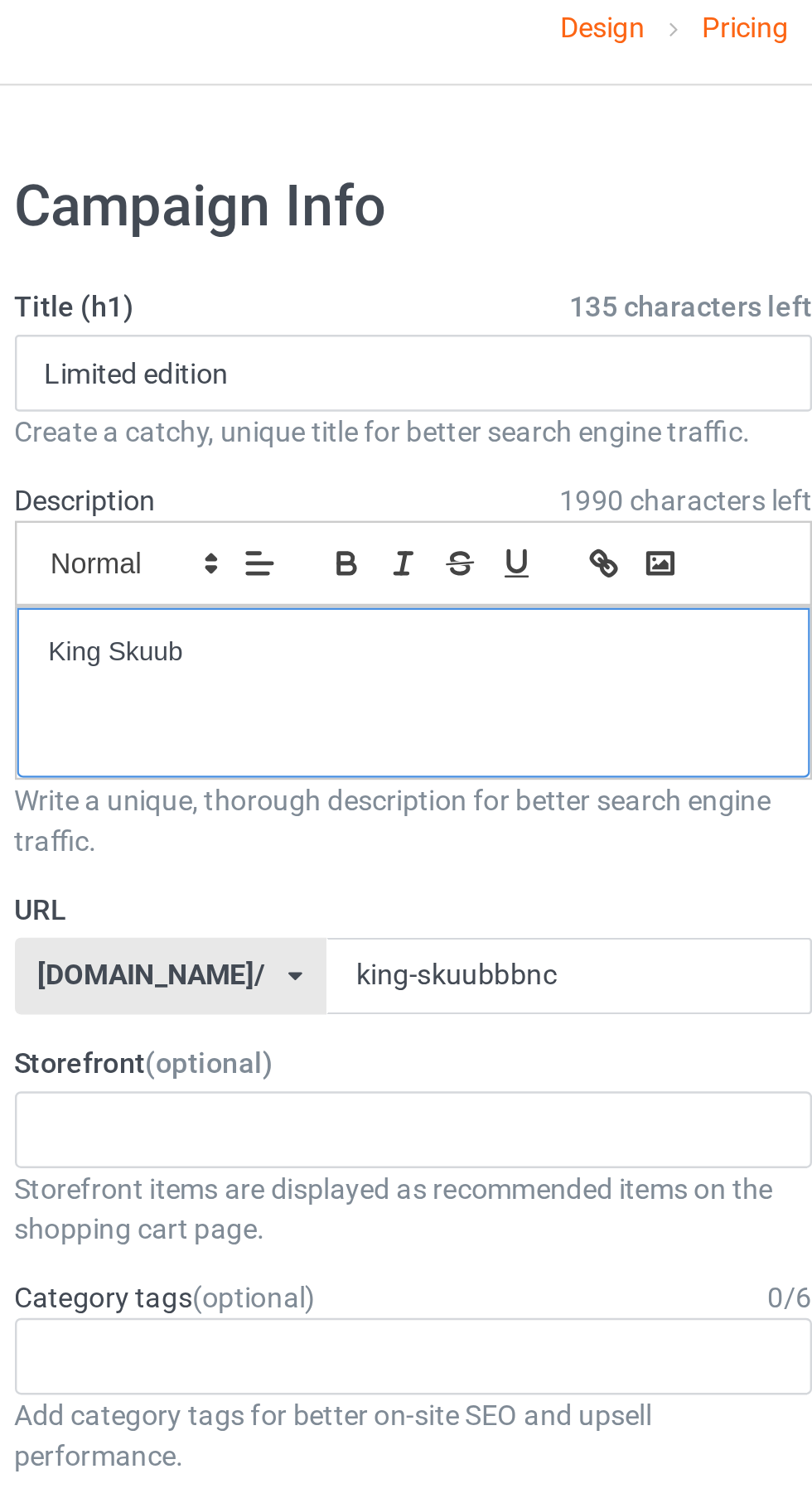
click at [314, 287] on p "King Skuub" at bounding box center [270, 281] width 298 height 16
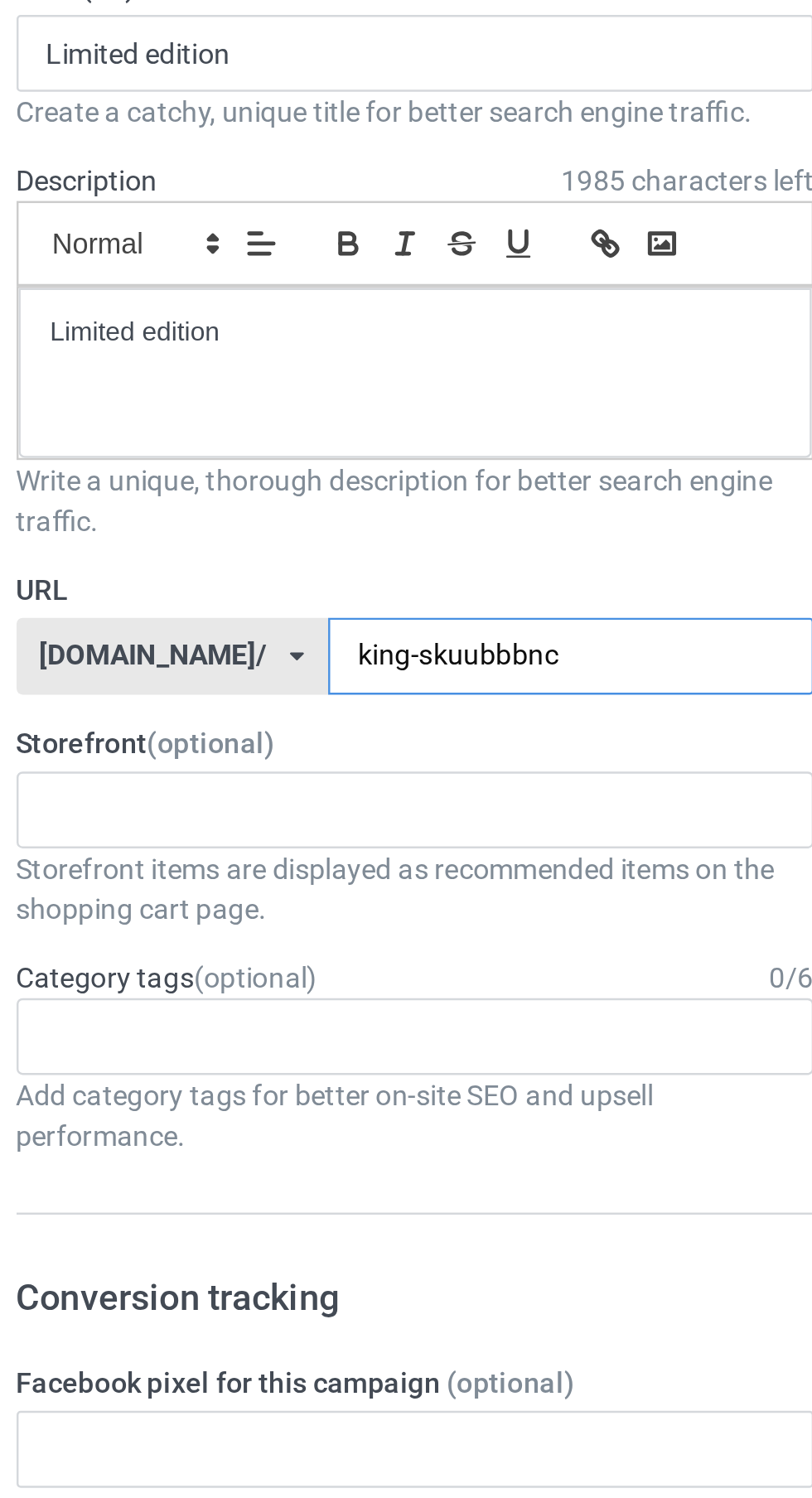
click at [284, 414] on input "king-skuubbbnc" at bounding box center [334, 413] width 199 height 31
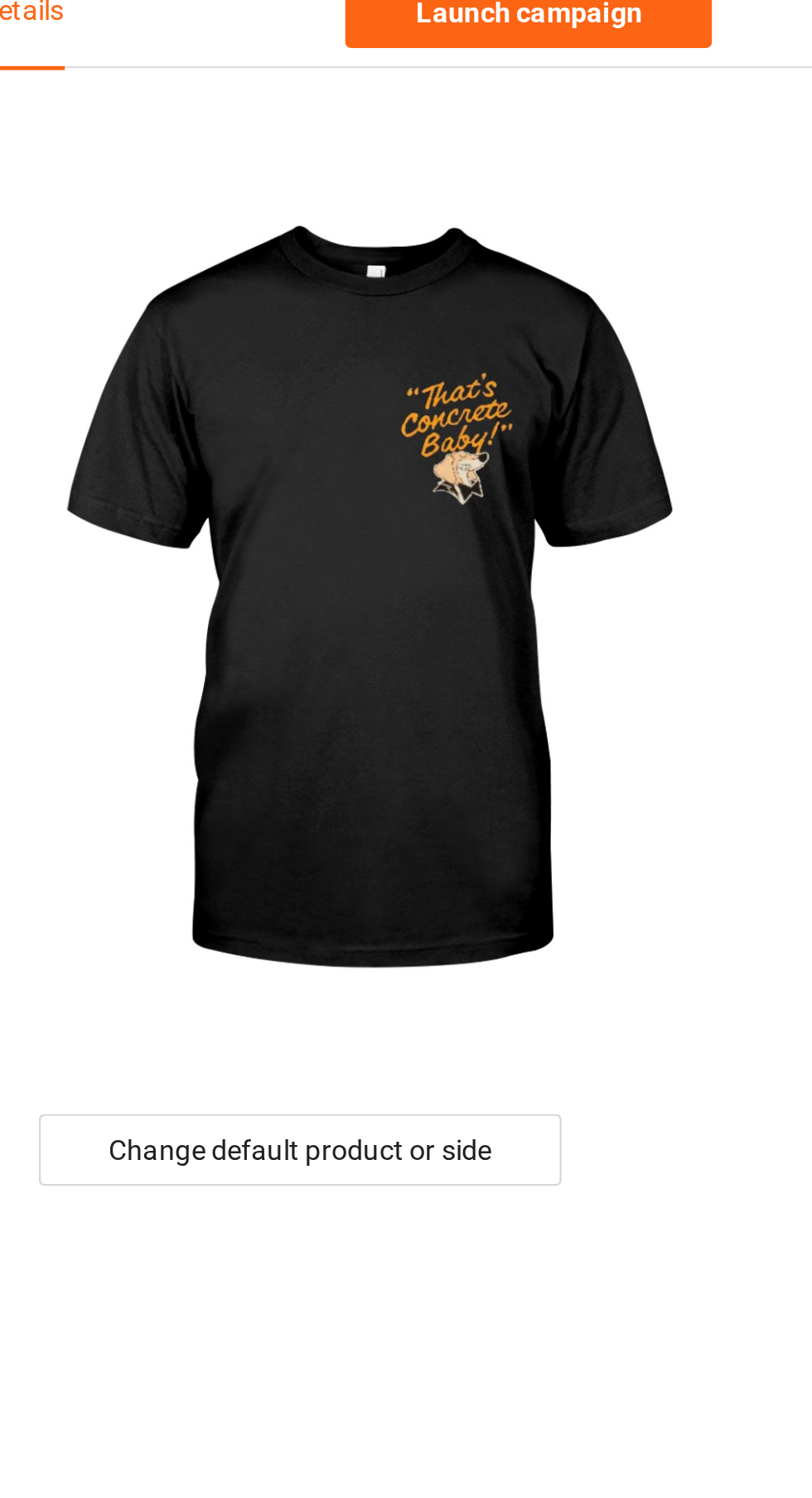
type input "bbbnc"
click at [620, 495] on div "Change default product or side" at bounding box center [579, 495] width 216 height 29
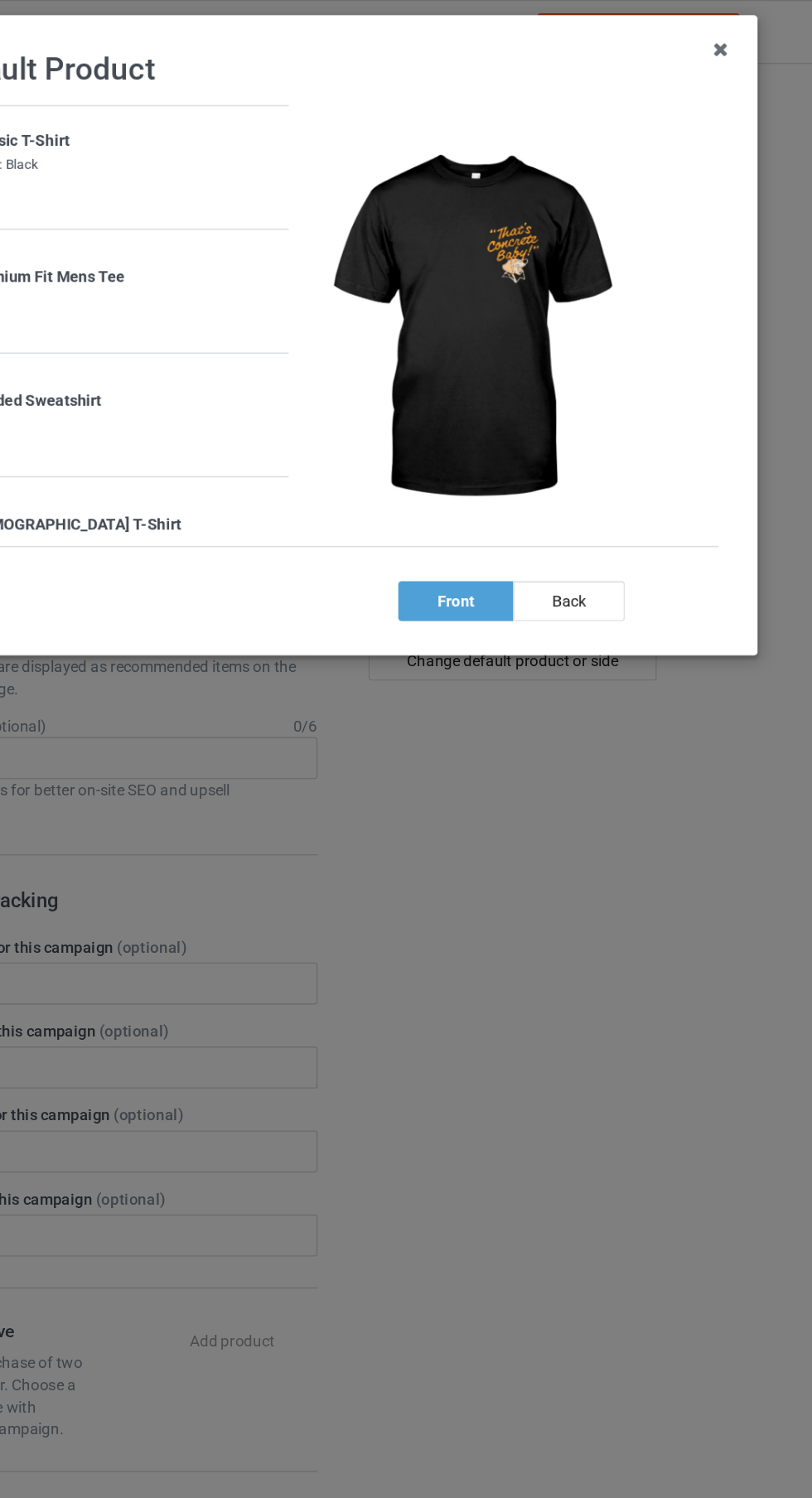
click at [629, 454] on div "back" at bounding box center [622, 450] width 84 height 29
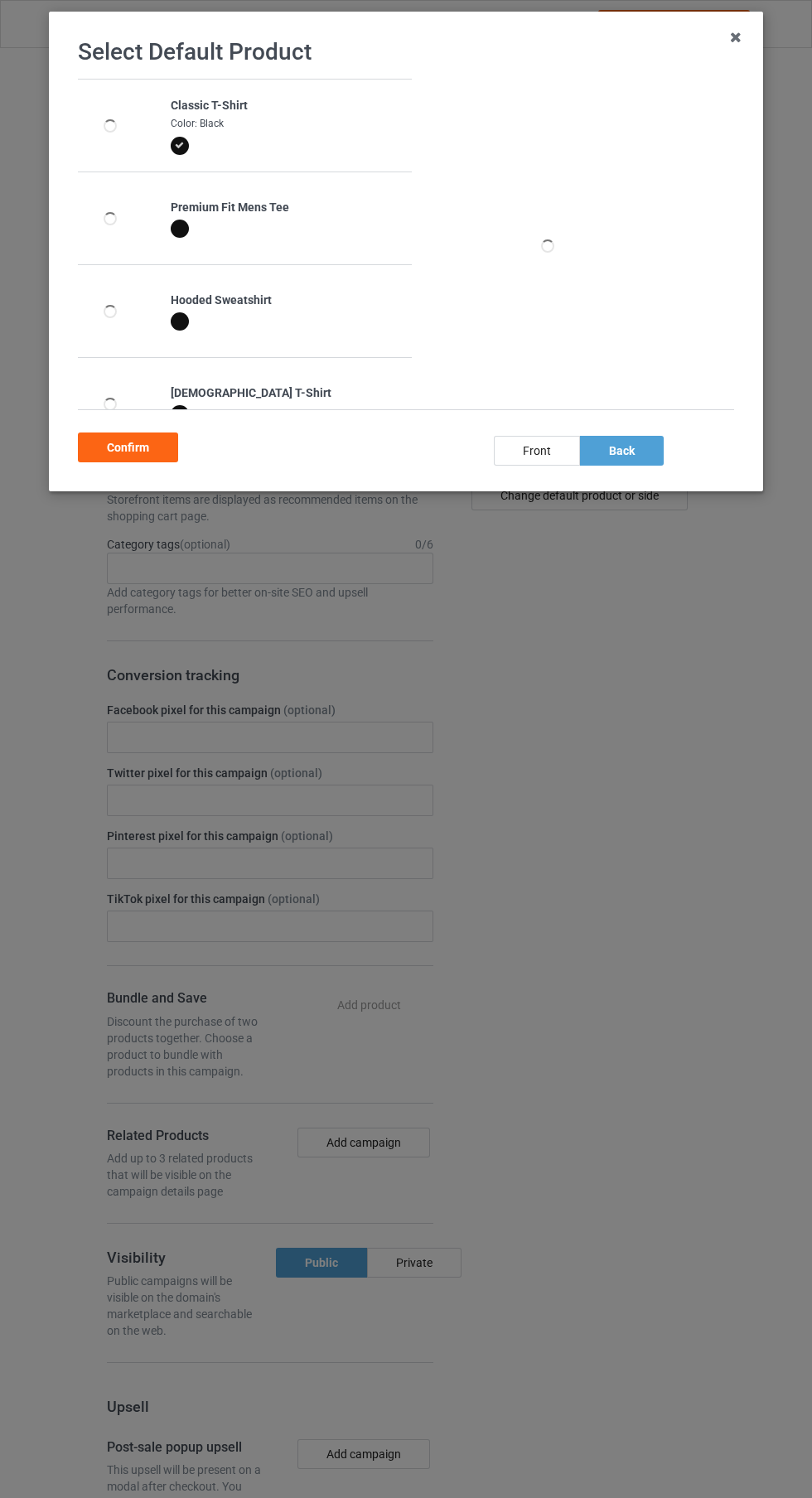
click at [151, 454] on div "Confirm" at bounding box center [128, 447] width 100 height 29
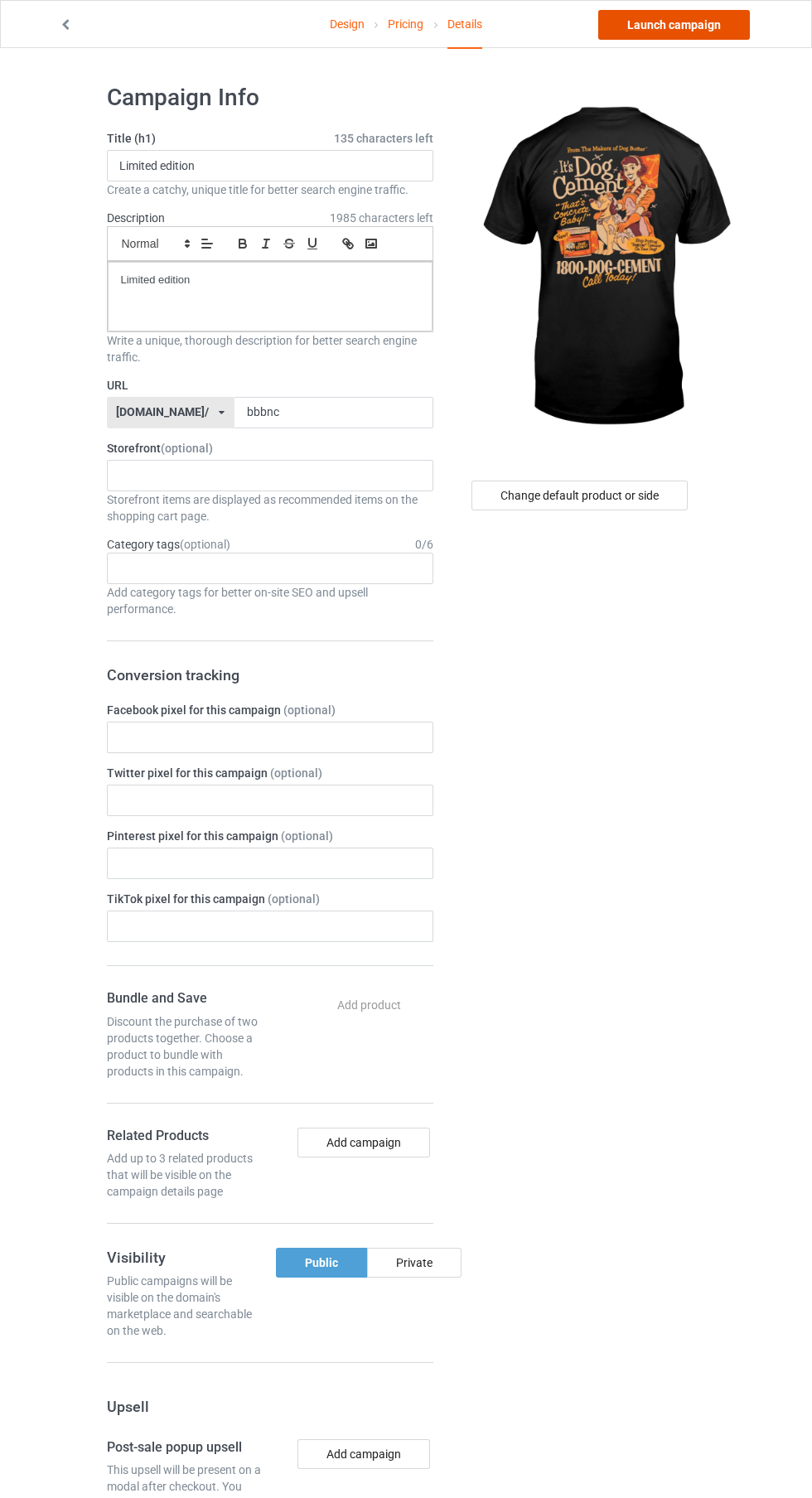
click at [722, 22] on link "Launch campaign" at bounding box center [673, 24] width 152 height 29
